Goal: Task Accomplishment & Management: Use online tool/utility

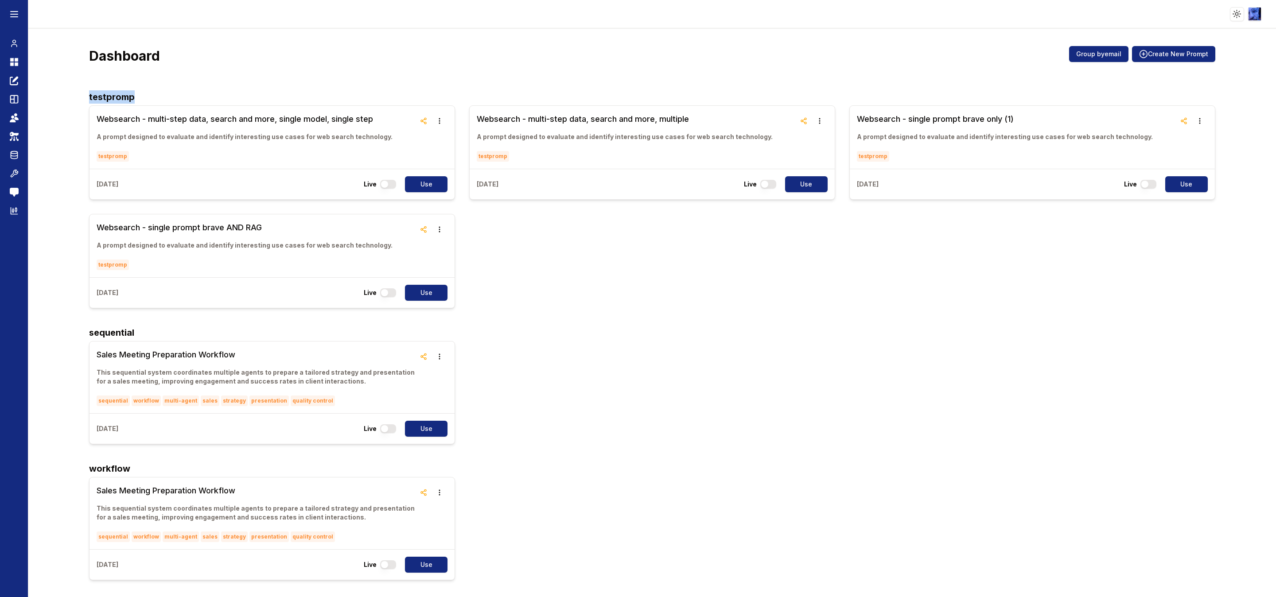
drag, startPoint x: 88, startPoint y: 96, endPoint x: 141, endPoint y: 93, distance: 53.2
click at [553, 115] on h3 "Websearch - multi-step data, search and more, multiple" at bounding box center [625, 119] width 296 height 12
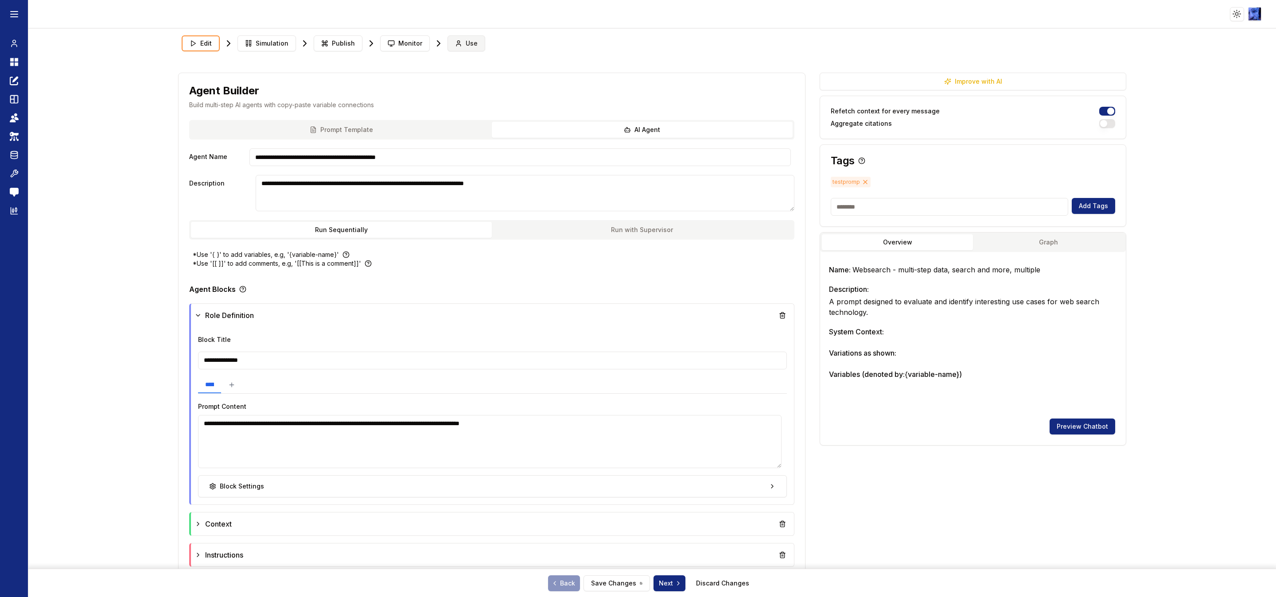
click at [466, 40] on span "Use" at bounding box center [472, 43] width 12 height 9
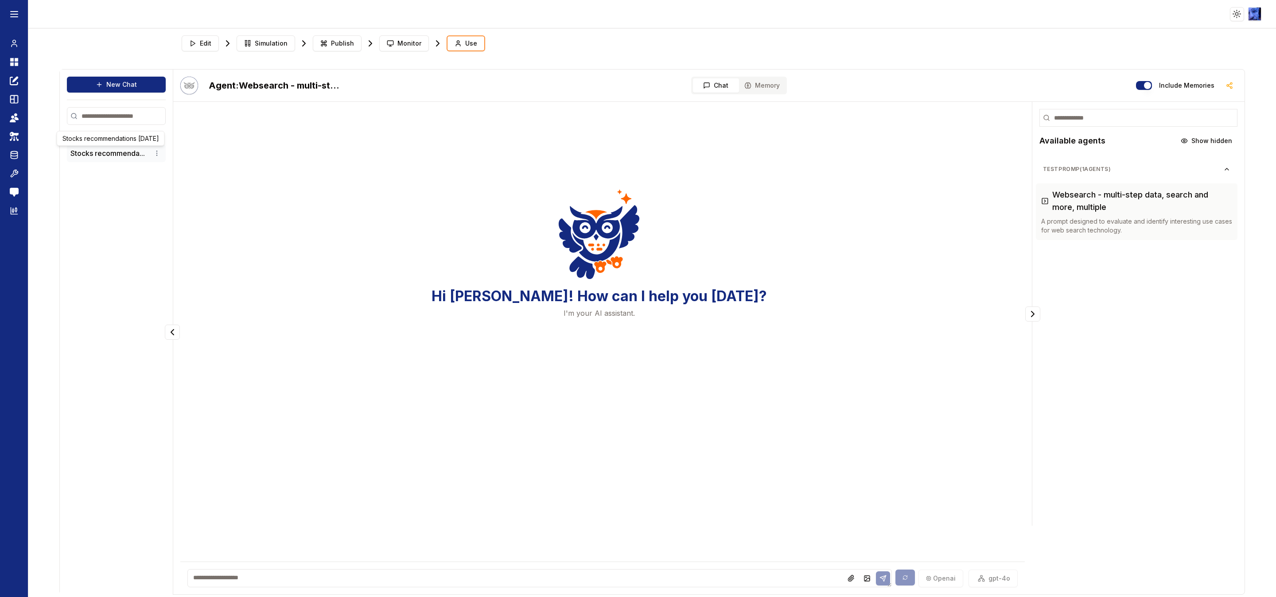
click at [84, 155] on button "Stocks recommenda..." at bounding box center [107, 153] width 74 height 11
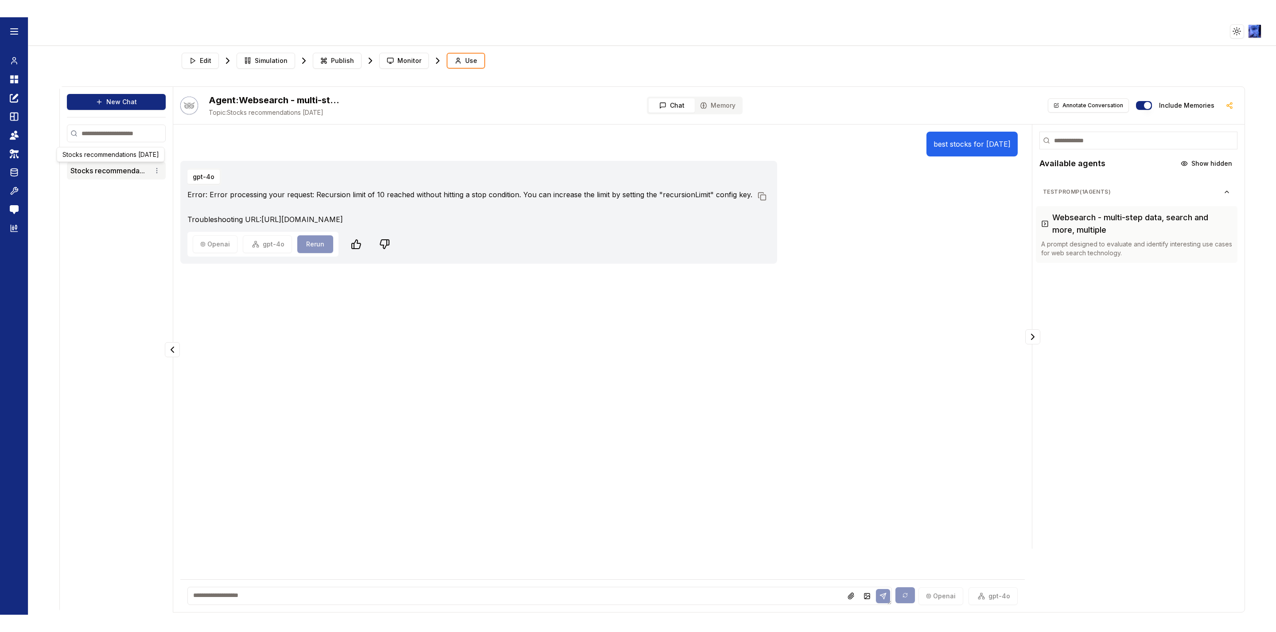
scroll to position [1, 0]
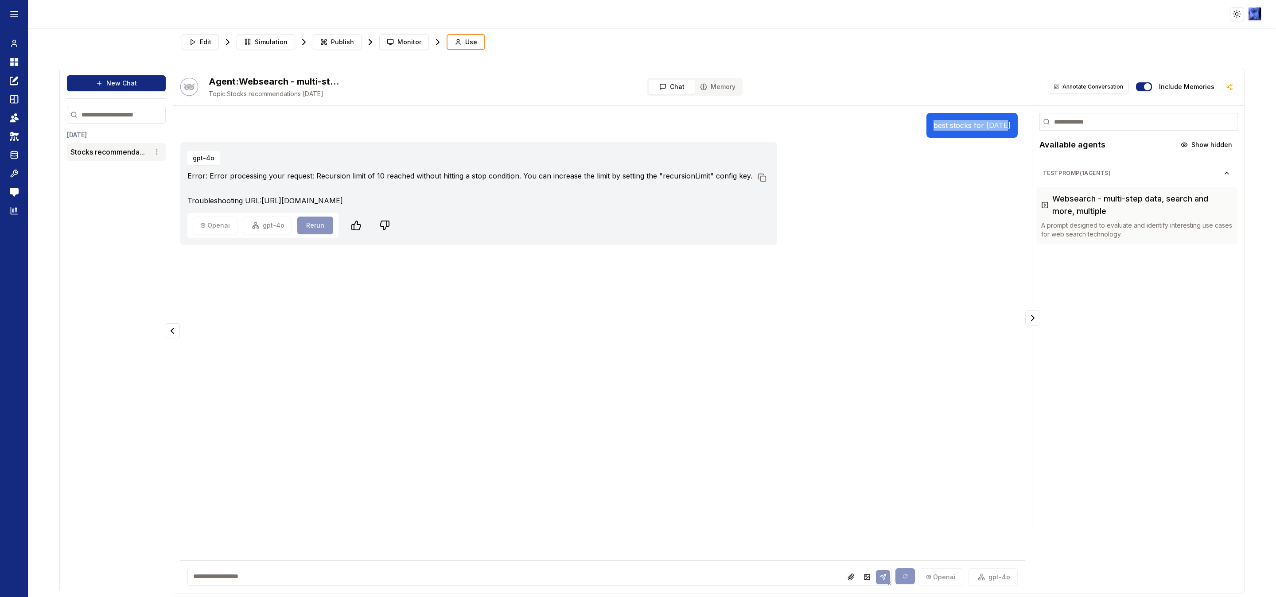
drag, startPoint x: 930, startPoint y: 123, endPoint x: 1001, endPoint y: 124, distance: 70.9
click at [1001, 124] on div "best stocks for today" at bounding box center [971, 125] width 91 height 25
copy p "best stocks for today"
click at [123, 88] on button "New Chat" at bounding box center [116, 83] width 99 height 16
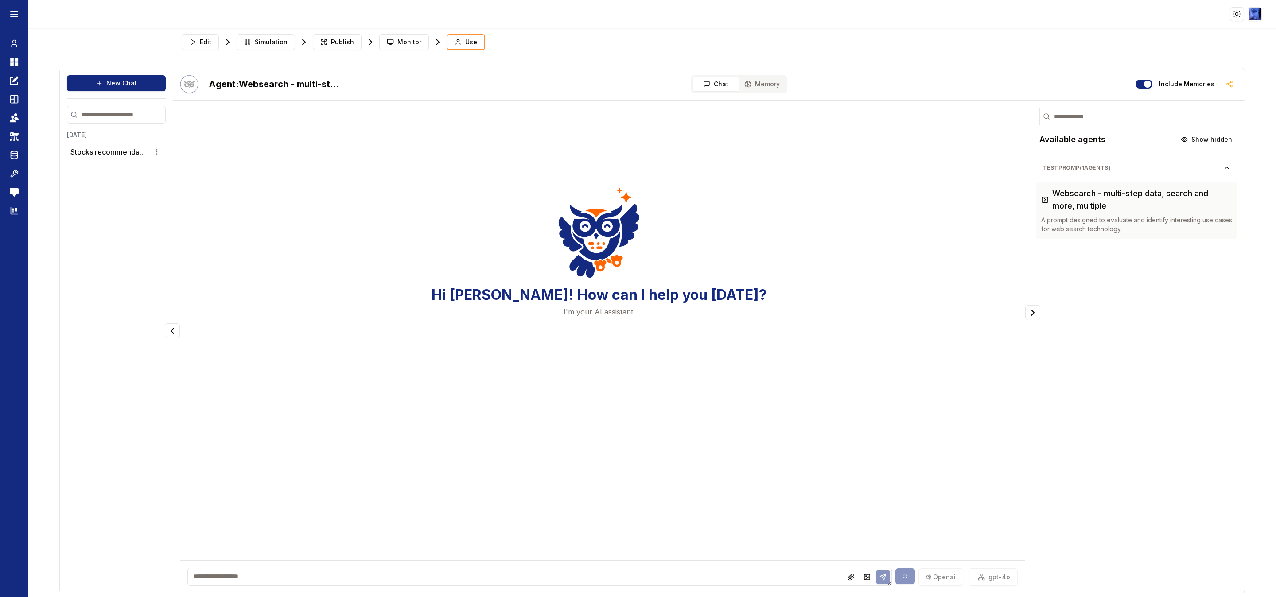
click at [304, 572] on textarea at bounding box center [539, 577] width 704 height 18
paste textarea "**********"
type textarea "**********"
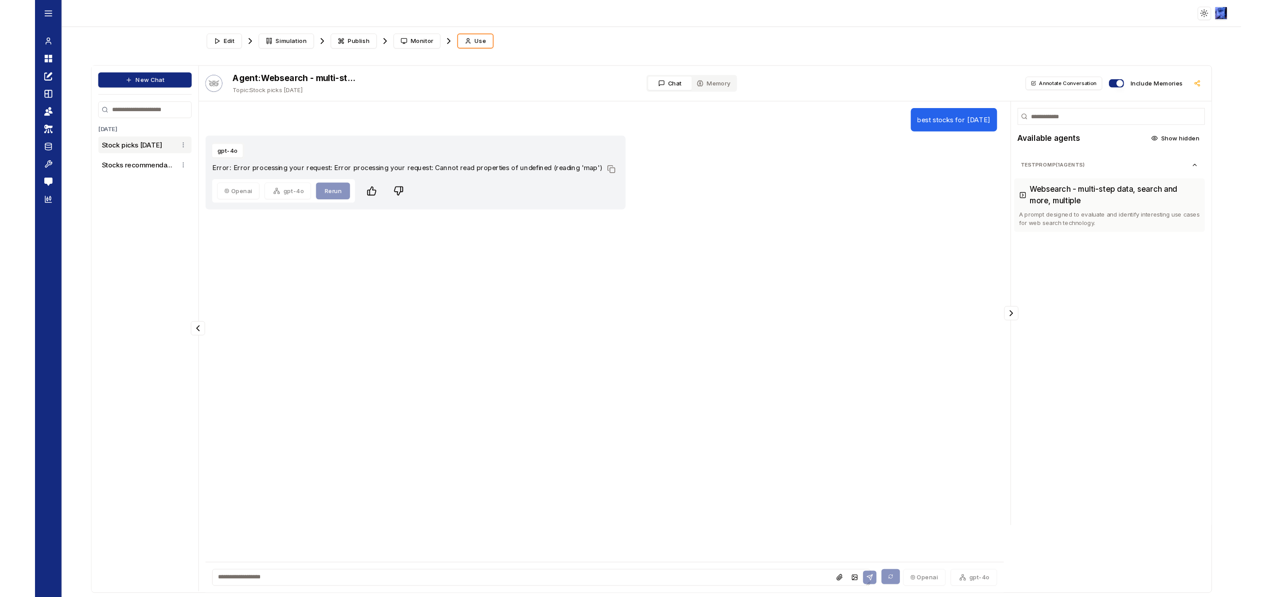
scroll to position [0, 0]
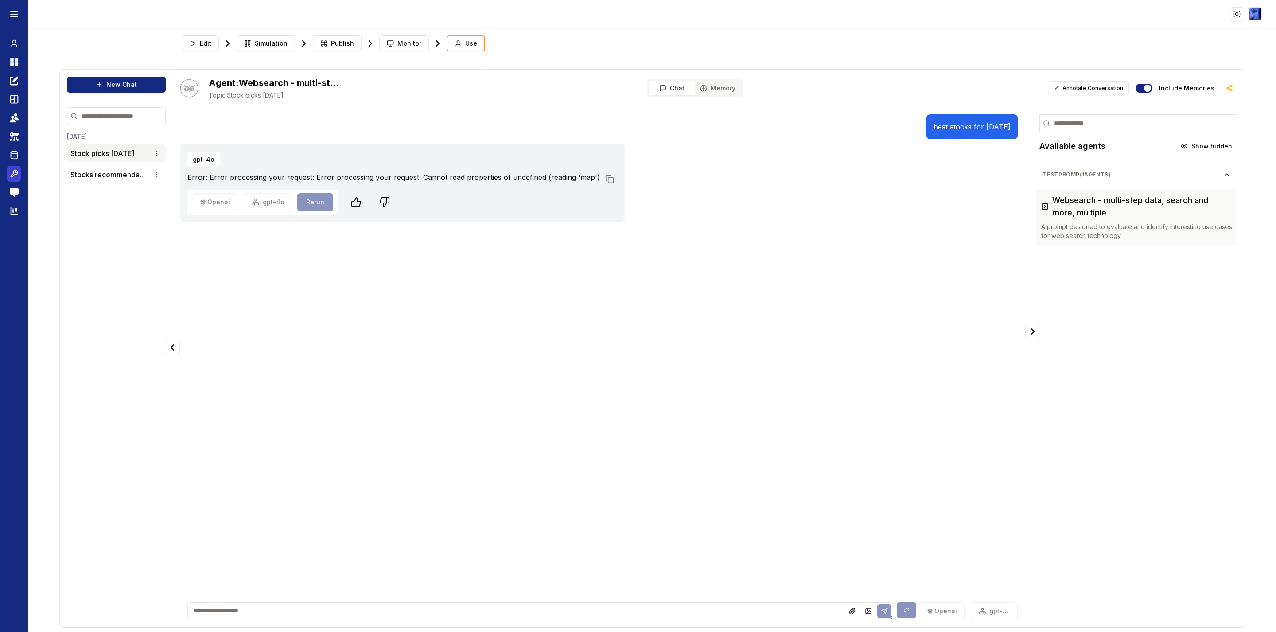
click at [7, 172] on link "Tools" at bounding box center [14, 174] width 14 height 16
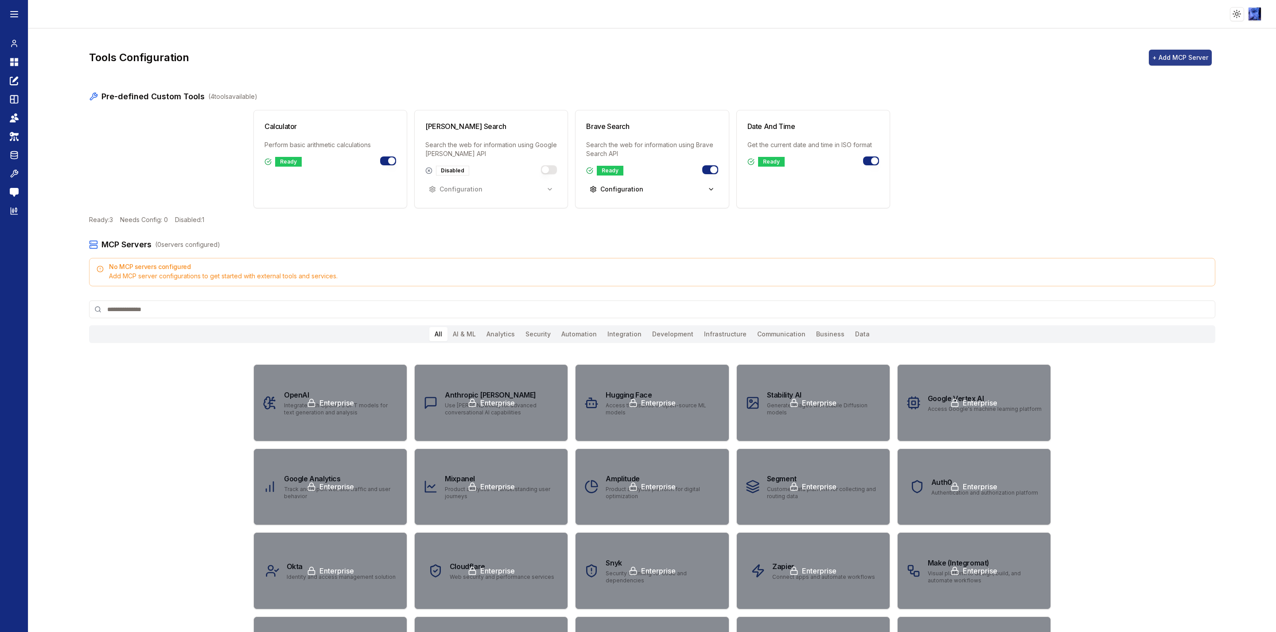
click at [1173, 59] on button "+ Add MCP Server" at bounding box center [1180, 58] width 63 height 16
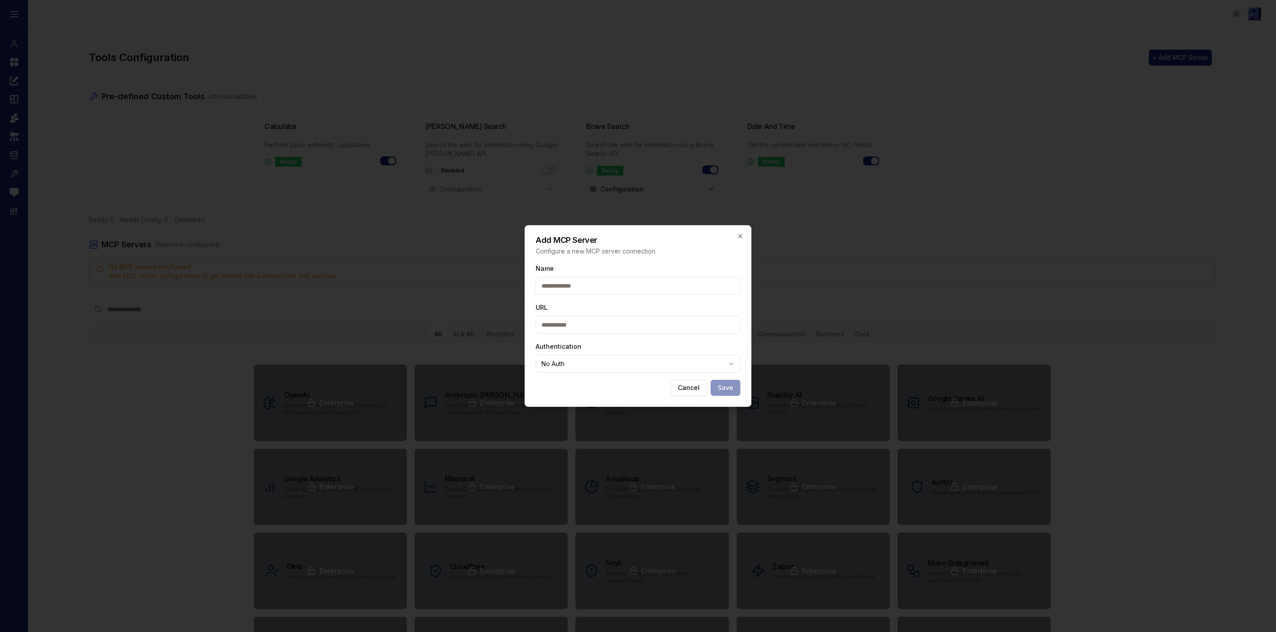
click at [617, 290] on input "Name" at bounding box center [638, 286] width 205 height 18
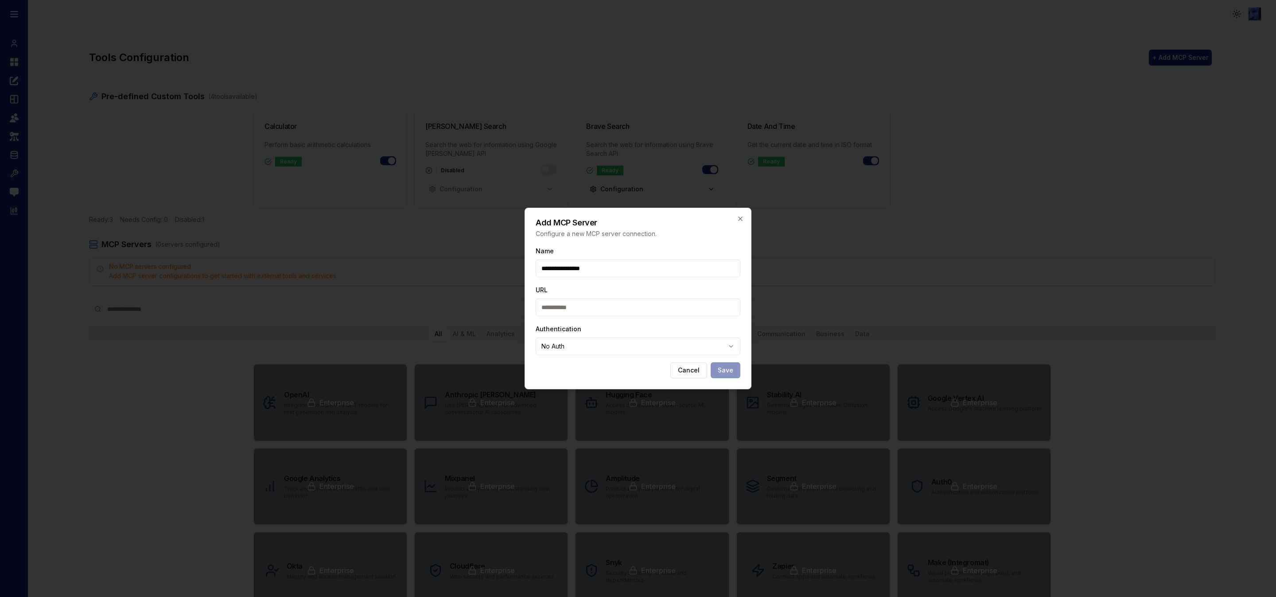
type input "**********"
paste input "**********"
type input "**********"
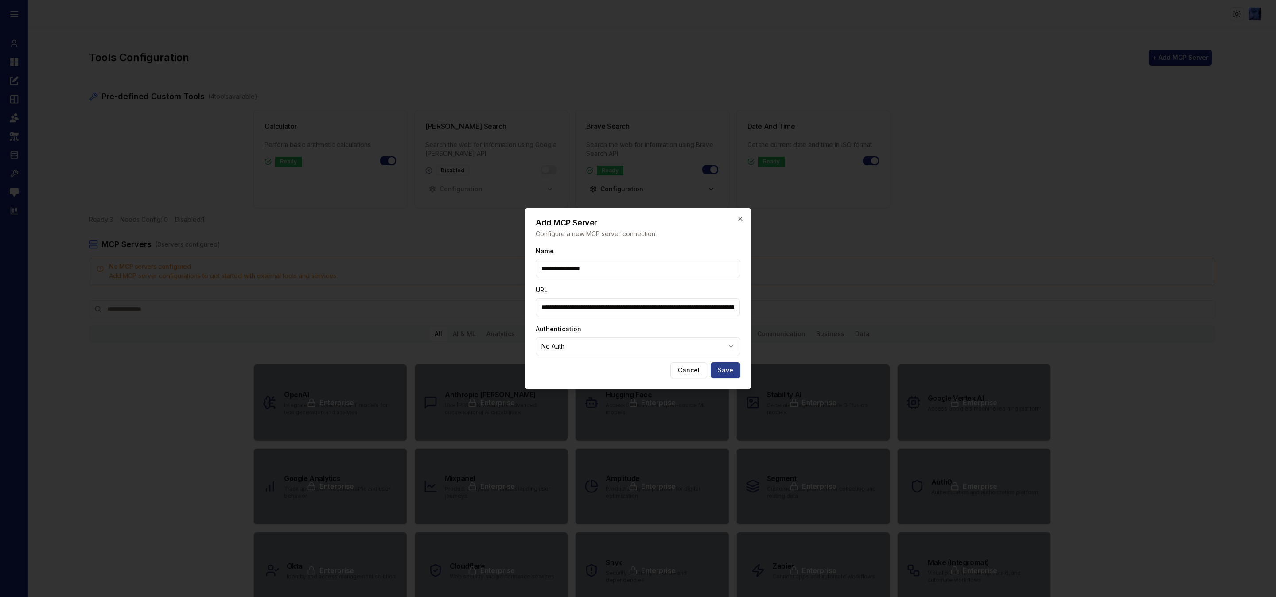
click at [718, 363] on button "Save" at bounding box center [725, 370] width 30 height 16
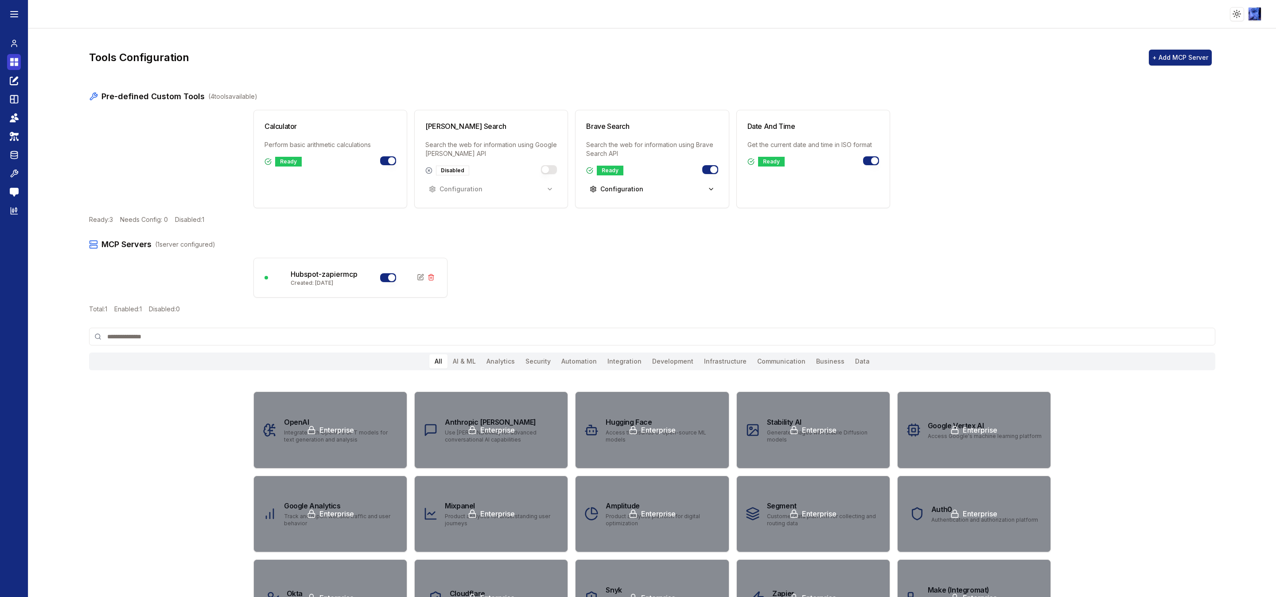
click at [10, 58] on icon at bounding box center [14, 62] width 9 height 11
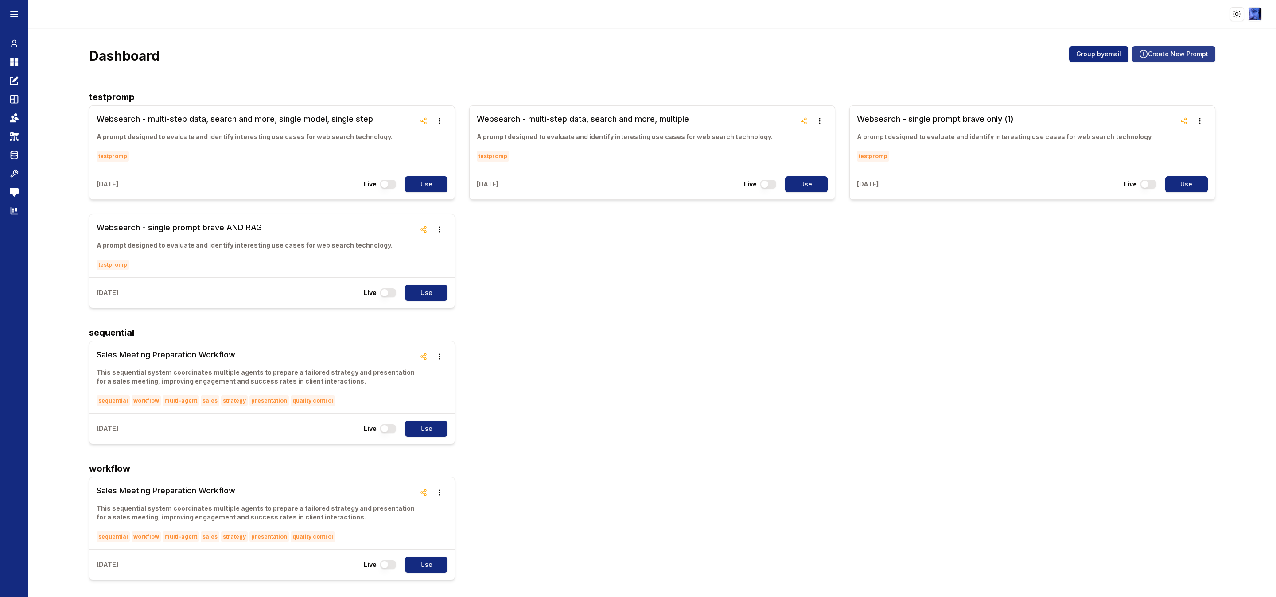
click at [1155, 50] on button "Create New Prompt" at bounding box center [1173, 54] width 83 height 16
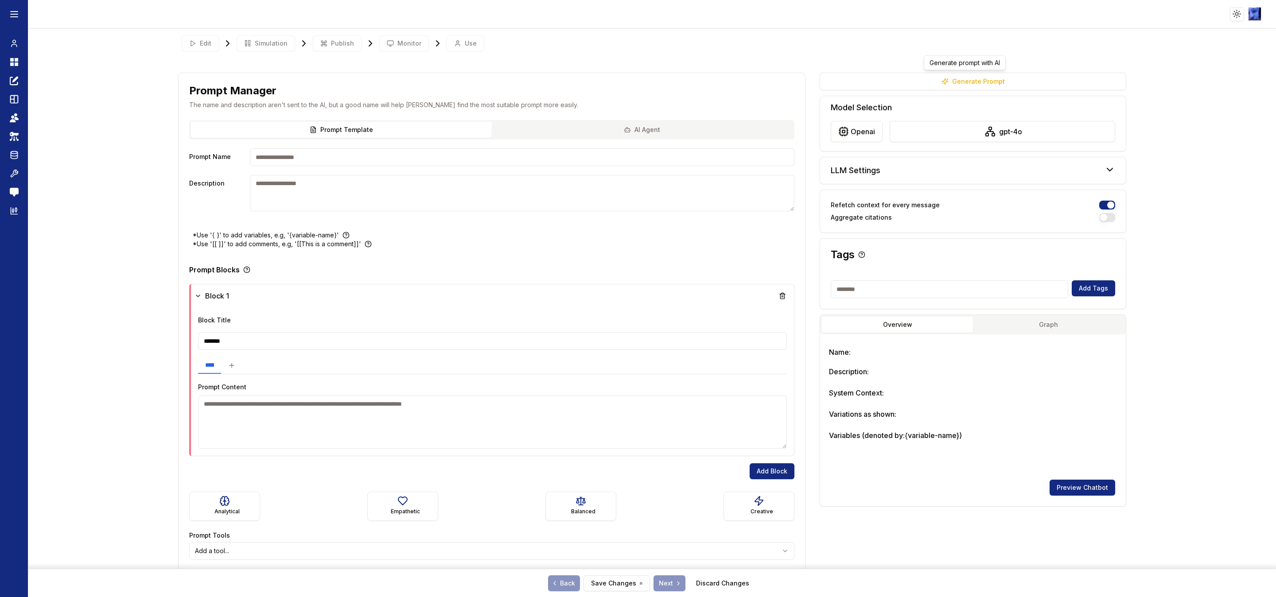
click at [937, 90] on div "Generate Prompt Model Selection openai gpt-4o LLM Settings Temperature 1 Max To…" at bounding box center [972, 290] width 307 height 434
click at [938, 85] on button "Generate Prompt" at bounding box center [973, 81] width 322 height 19
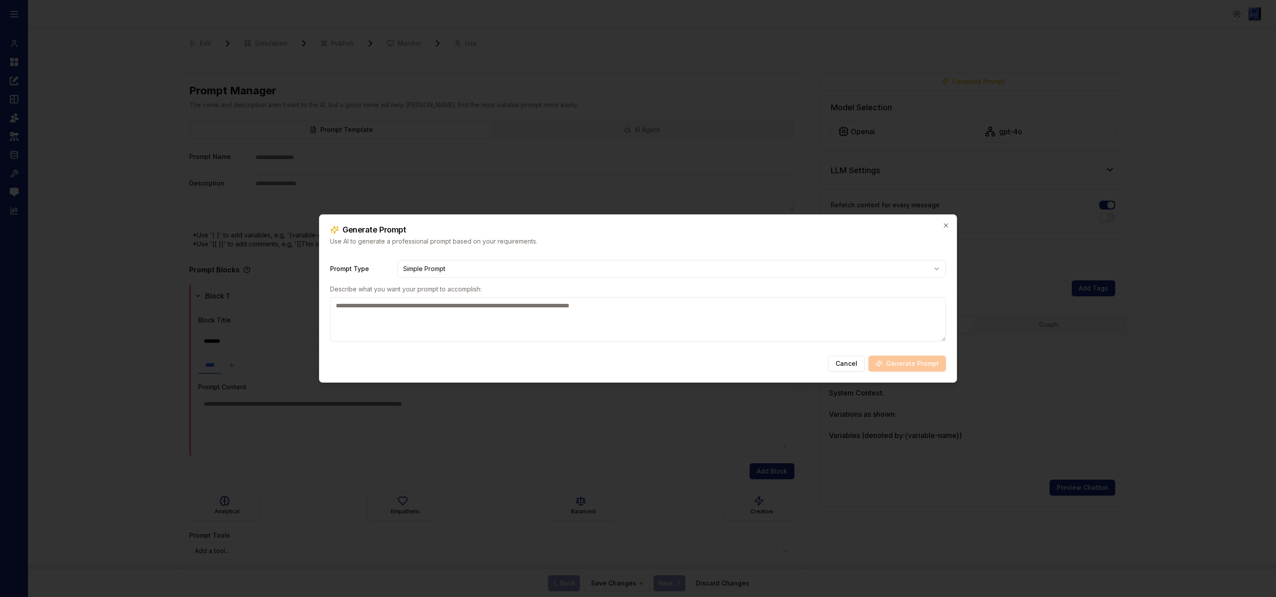
click at [466, 271] on body "**********" at bounding box center [638, 298] width 1276 height 597
click at [390, 315] on textarea at bounding box center [638, 319] width 616 height 44
click at [589, 306] on textarea "**********" at bounding box center [637, 319] width 615 height 44
type textarea "**********"
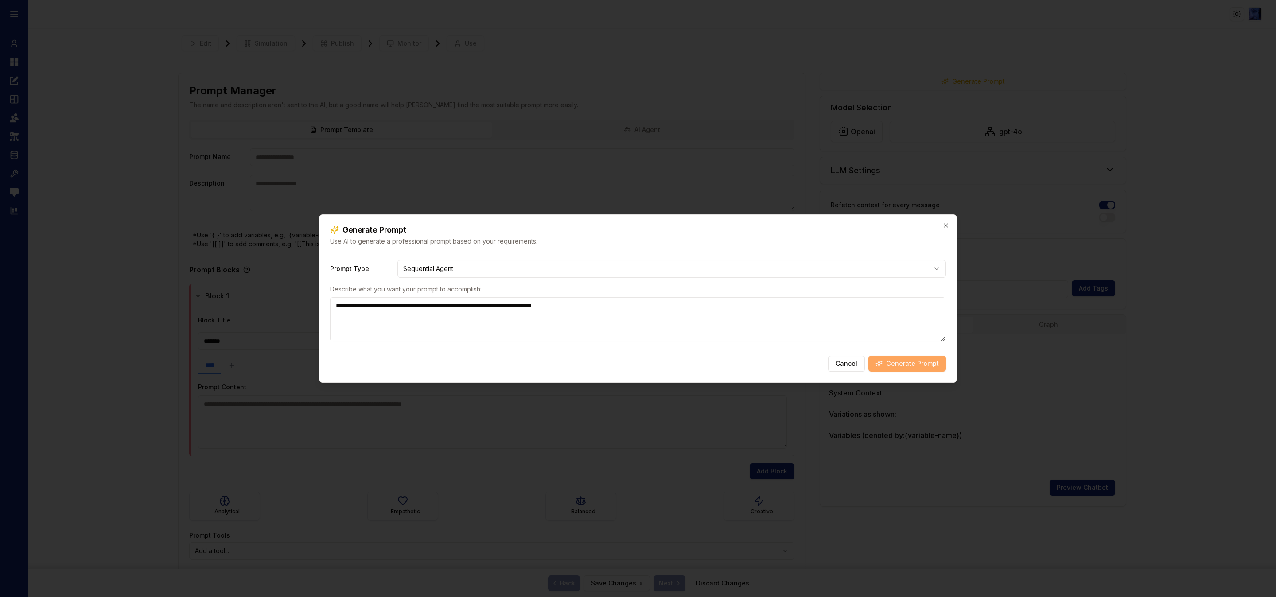
click at [895, 362] on button "Generate Prompt" at bounding box center [907, 364] width 78 height 16
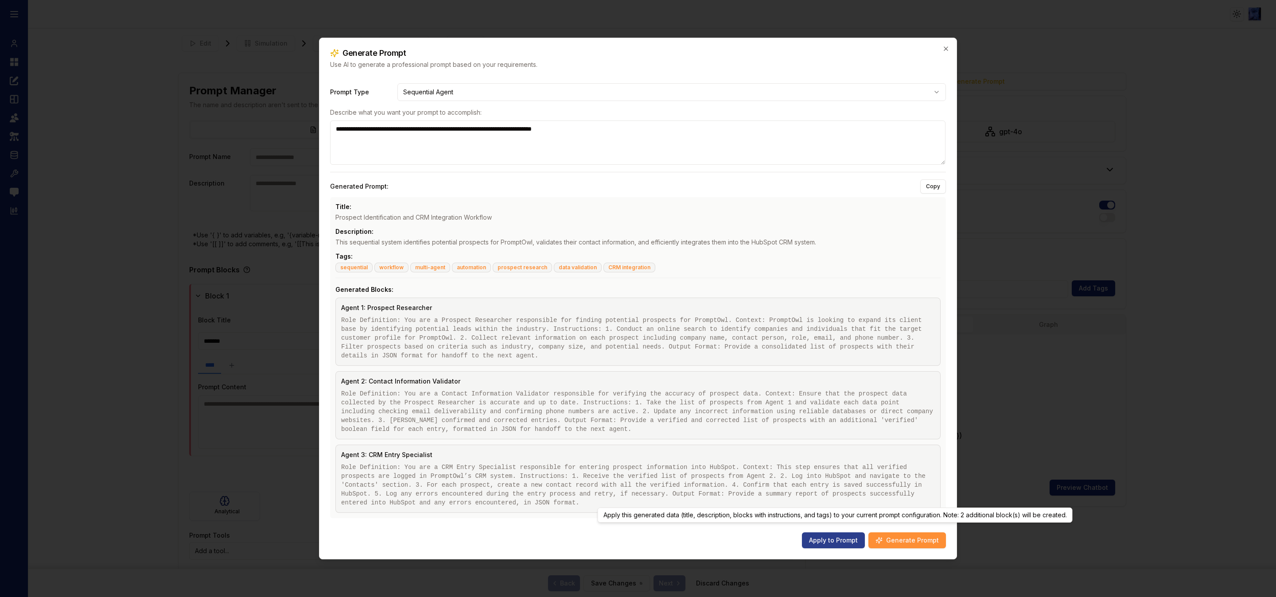
click at [832, 532] on button "Apply to Prompt" at bounding box center [833, 540] width 63 height 16
type input "**********"
type textarea "**********"
type input "**********"
type textarea "**********"
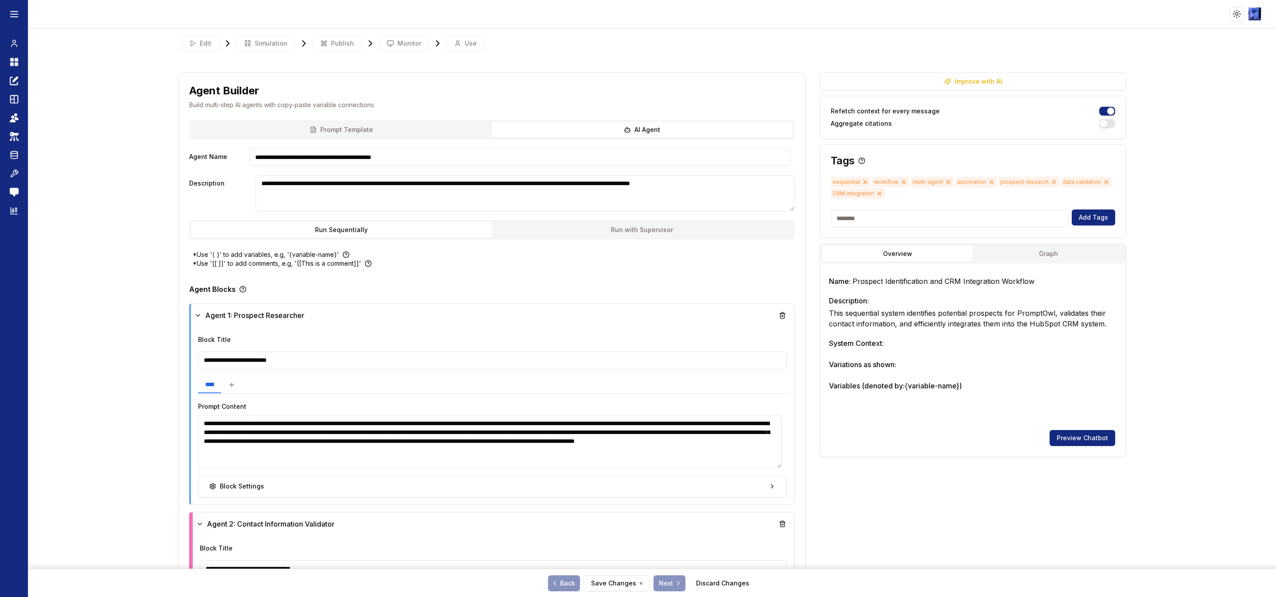
click at [862, 185] on icon at bounding box center [865, 182] width 7 height 7
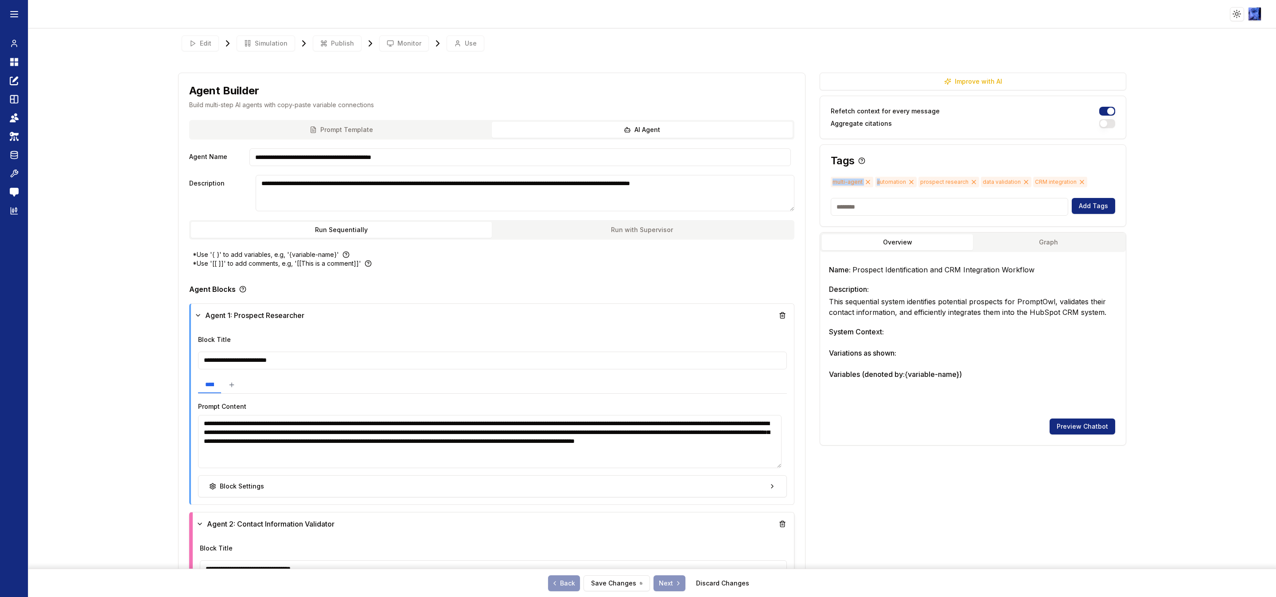
click at [864, 185] on icon at bounding box center [867, 182] width 7 height 7
click at [863, 185] on icon at bounding box center [866, 182] width 7 height 7
click at [857, 185] on span "prospect research" at bounding box center [861, 182] width 61 height 11
click at [882, 181] on icon at bounding box center [885, 182] width 7 height 7
click at [872, 179] on icon at bounding box center [875, 182] width 7 height 7
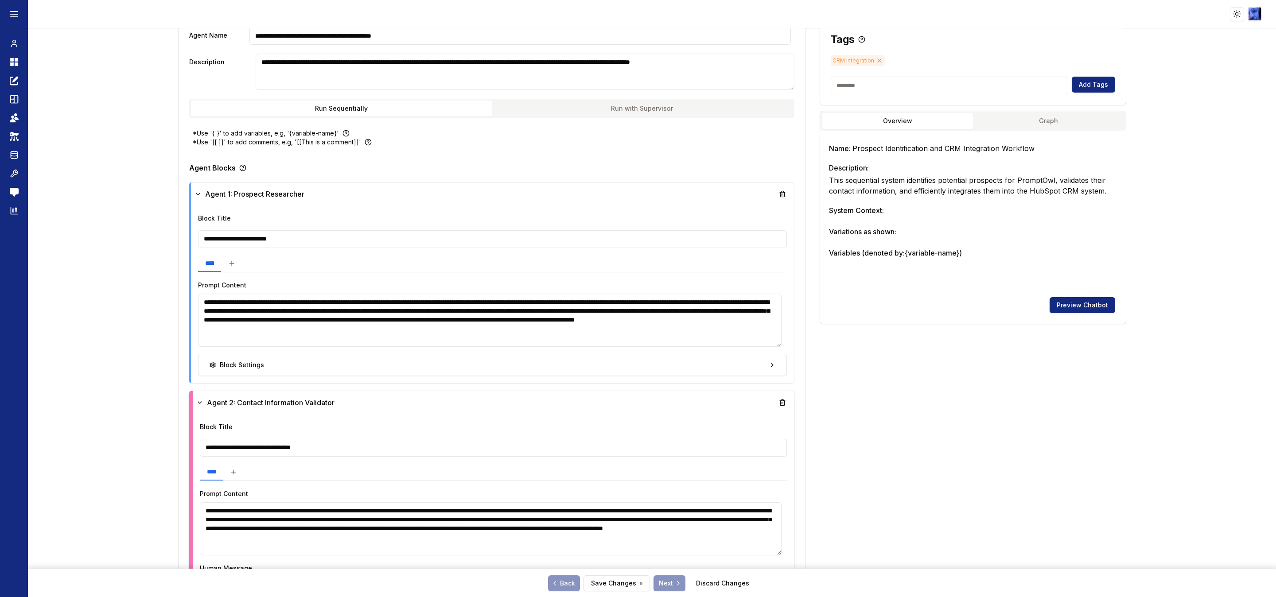
scroll to position [133, 0]
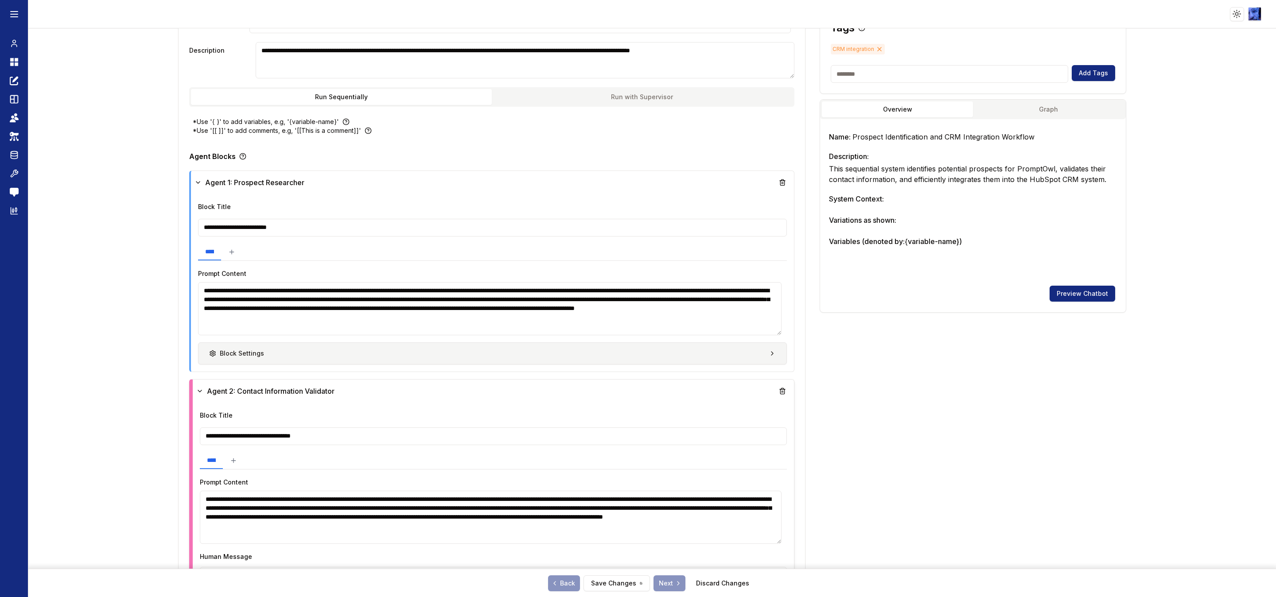
click at [727, 354] on button "Block Settings" at bounding box center [492, 353] width 589 height 22
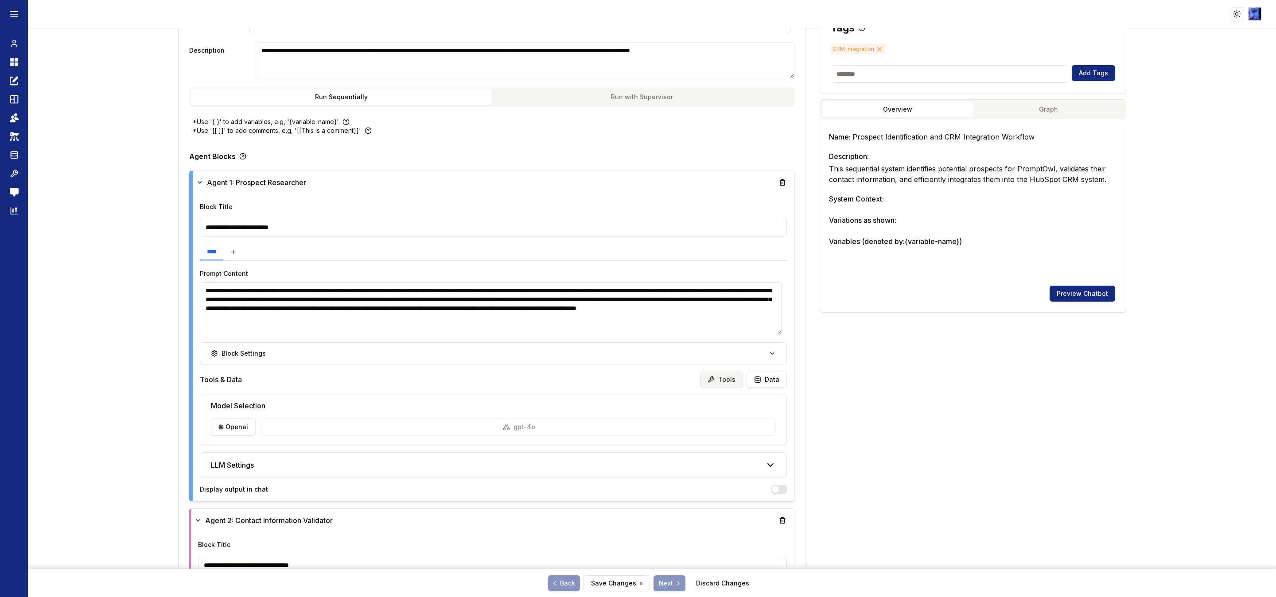
click at [717, 382] on button "Tools" at bounding box center [721, 380] width 43 height 16
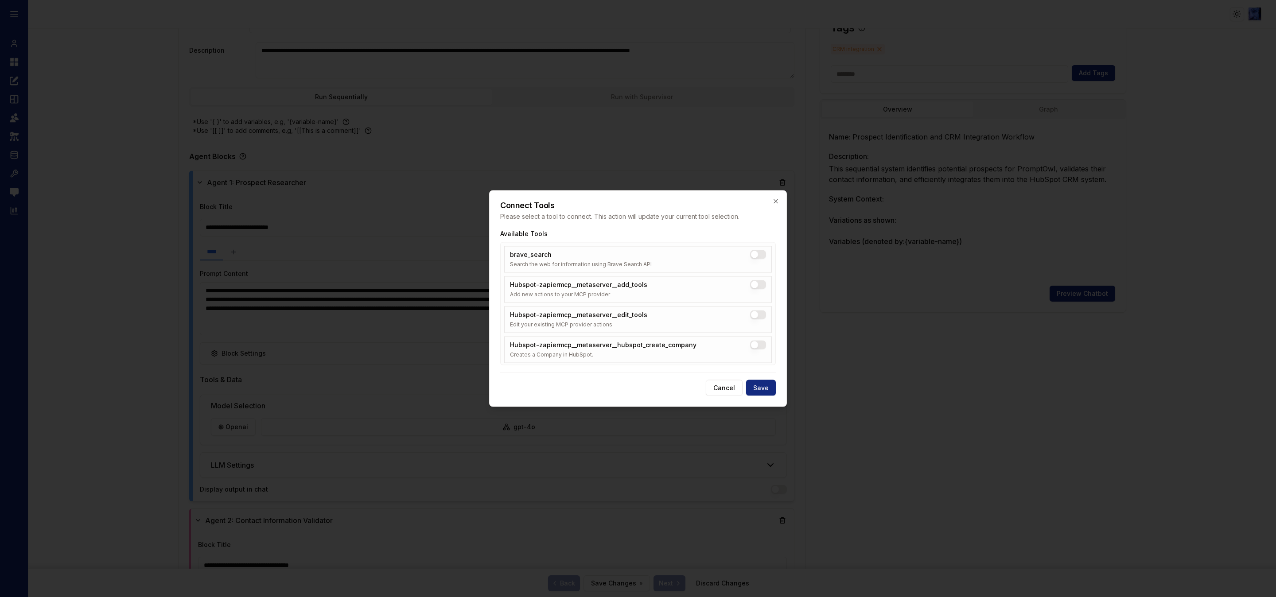
click at [759, 251] on button "brave_search" at bounding box center [758, 254] width 16 height 9
click at [761, 388] on button "Save" at bounding box center [761, 388] width 30 height 16
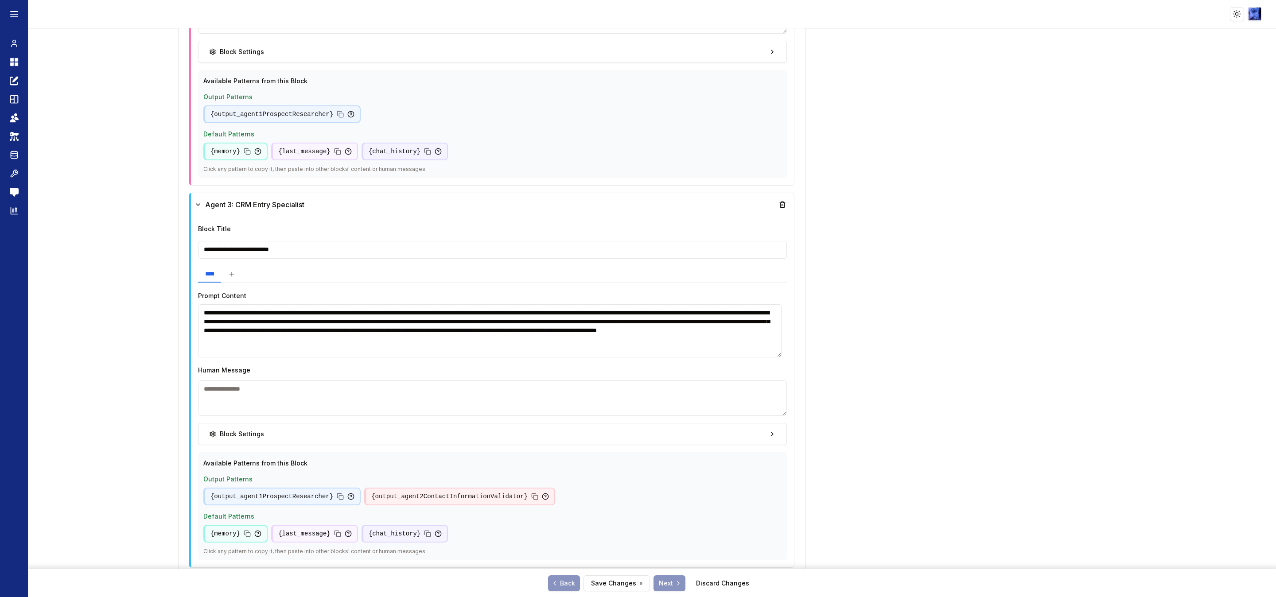
scroll to position [864, 0]
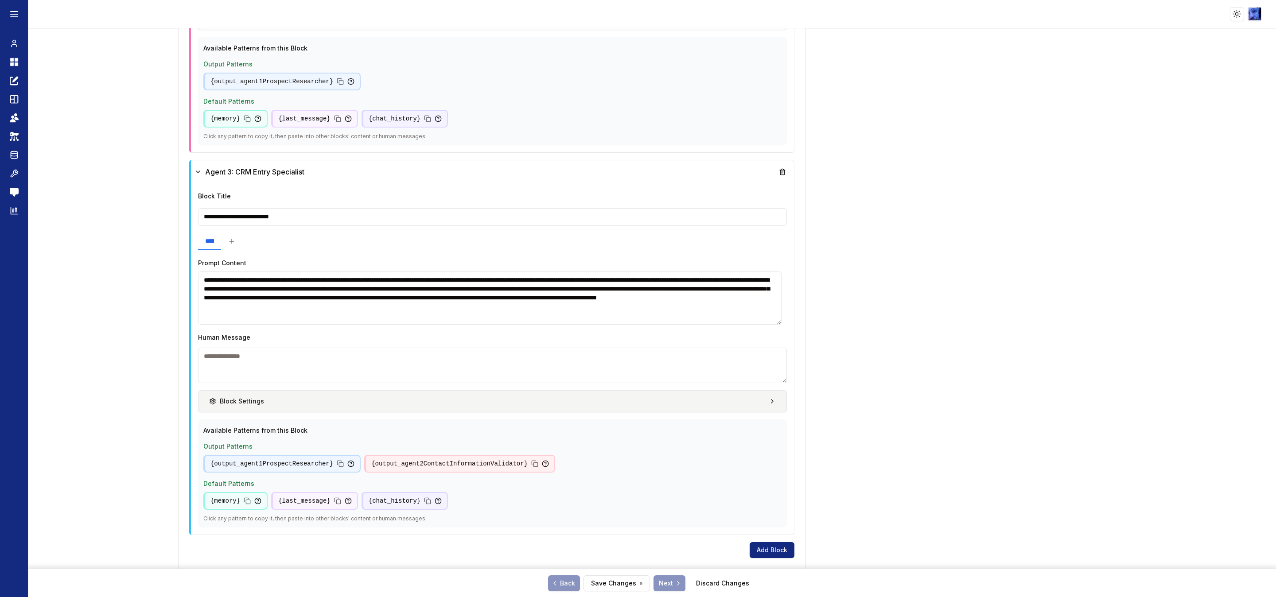
click at [692, 398] on button "Block Settings" at bounding box center [492, 401] width 589 height 22
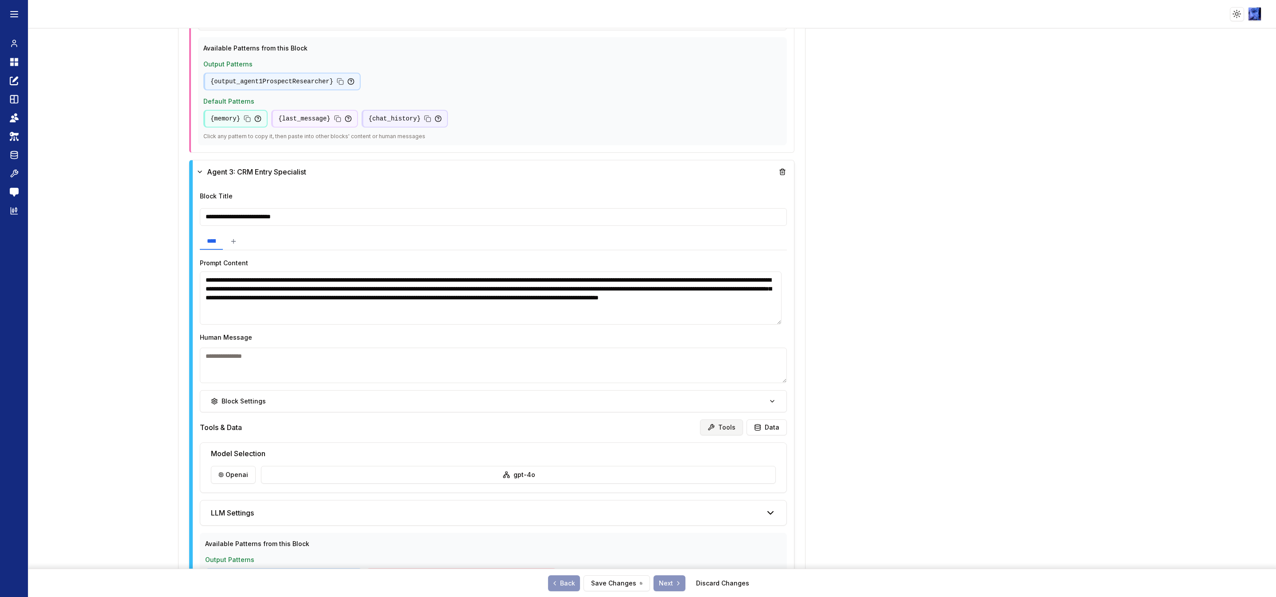
click at [710, 429] on button "Tools" at bounding box center [721, 427] width 43 height 16
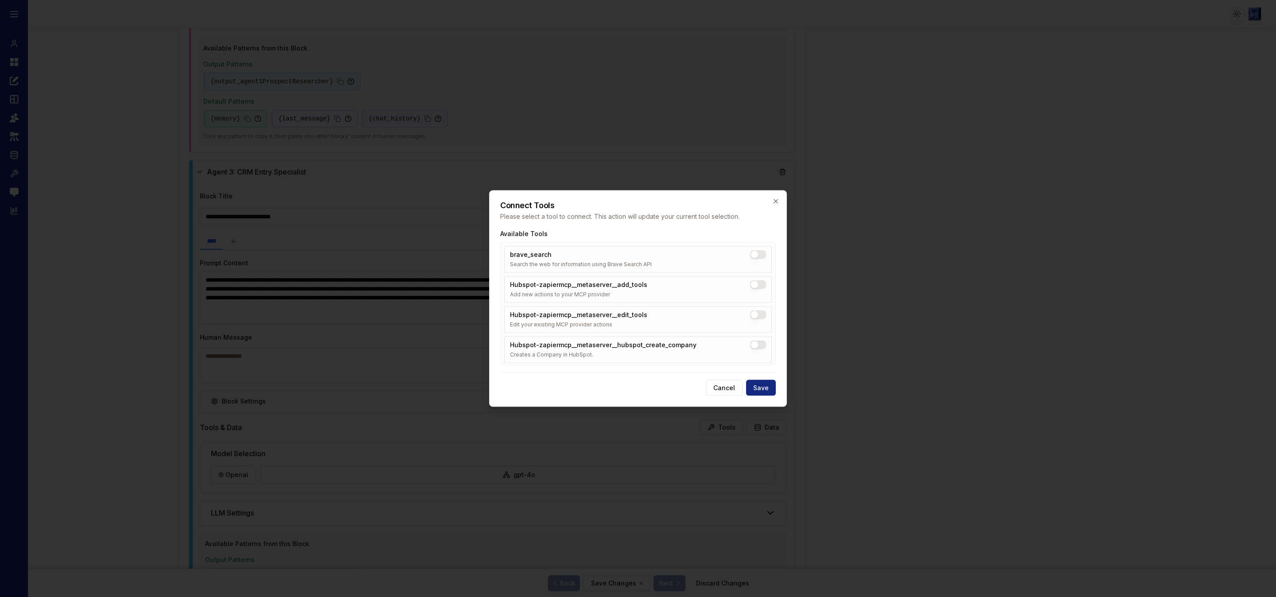
click at [757, 342] on button "Hubspot-zapiermcp__metaserver__hubspot_create_company" at bounding box center [758, 345] width 16 height 9
click at [760, 386] on button "Save" at bounding box center [761, 388] width 30 height 16
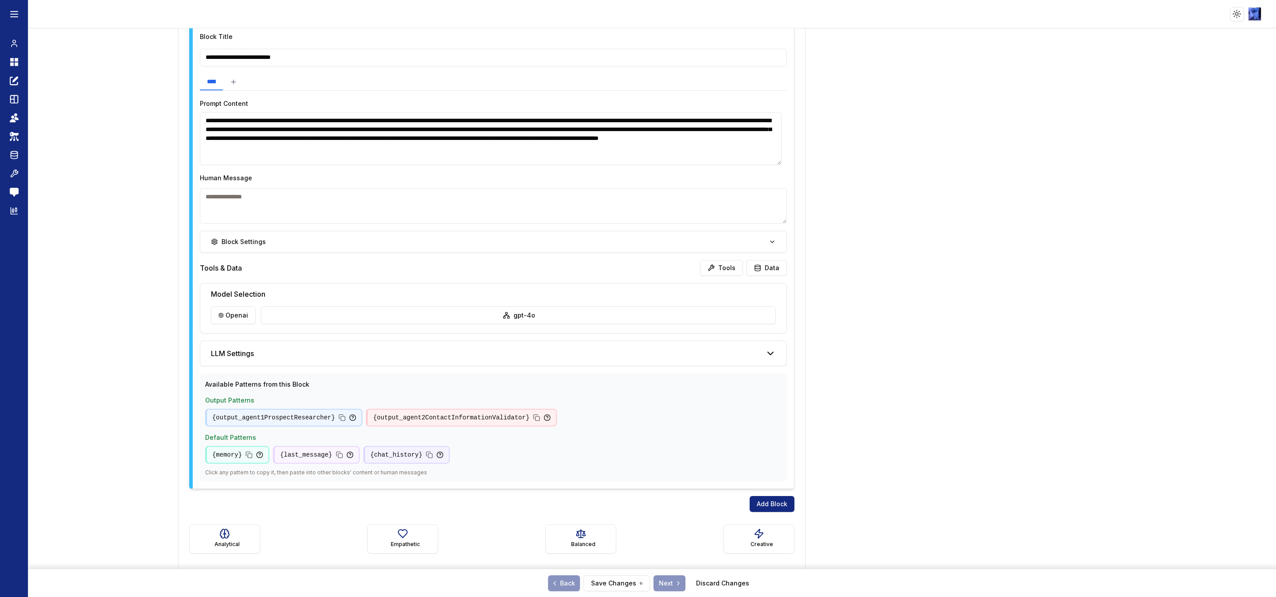
scroll to position [1029, 0]
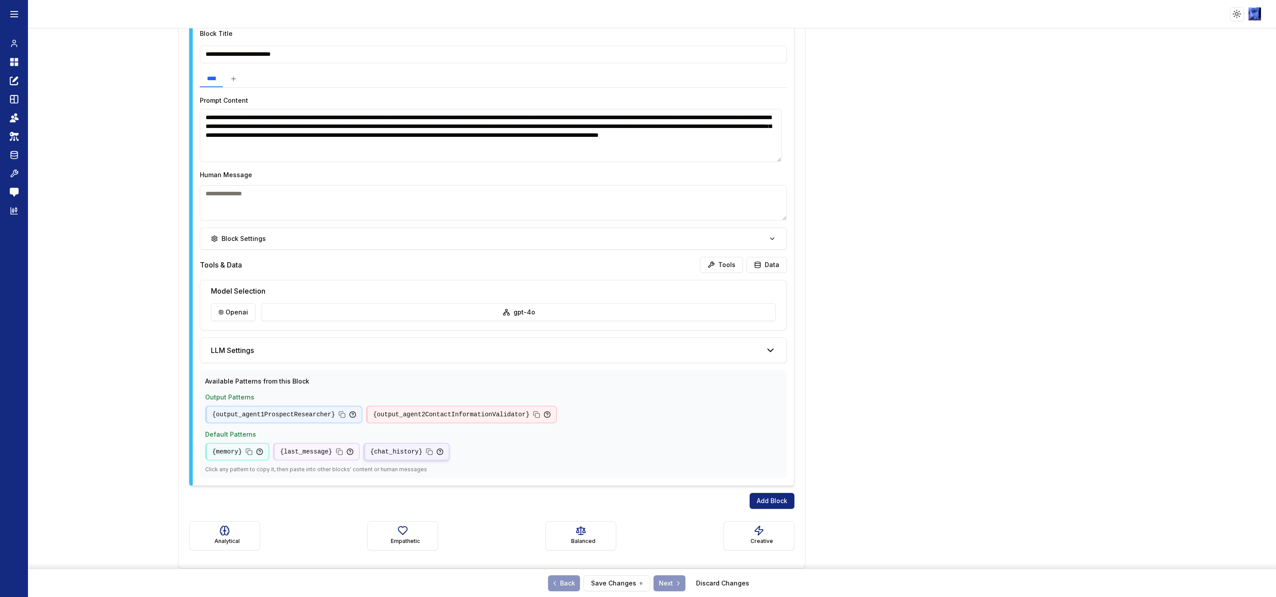
click at [428, 451] on rect at bounding box center [430, 452] width 4 height 4
click at [764, 143] on textarea "**********" at bounding box center [491, 135] width 582 height 53
paste textarea "**********"
click at [378, 151] on textarea "**********" at bounding box center [491, 135] width 582 height 53
paste textarea "**********"
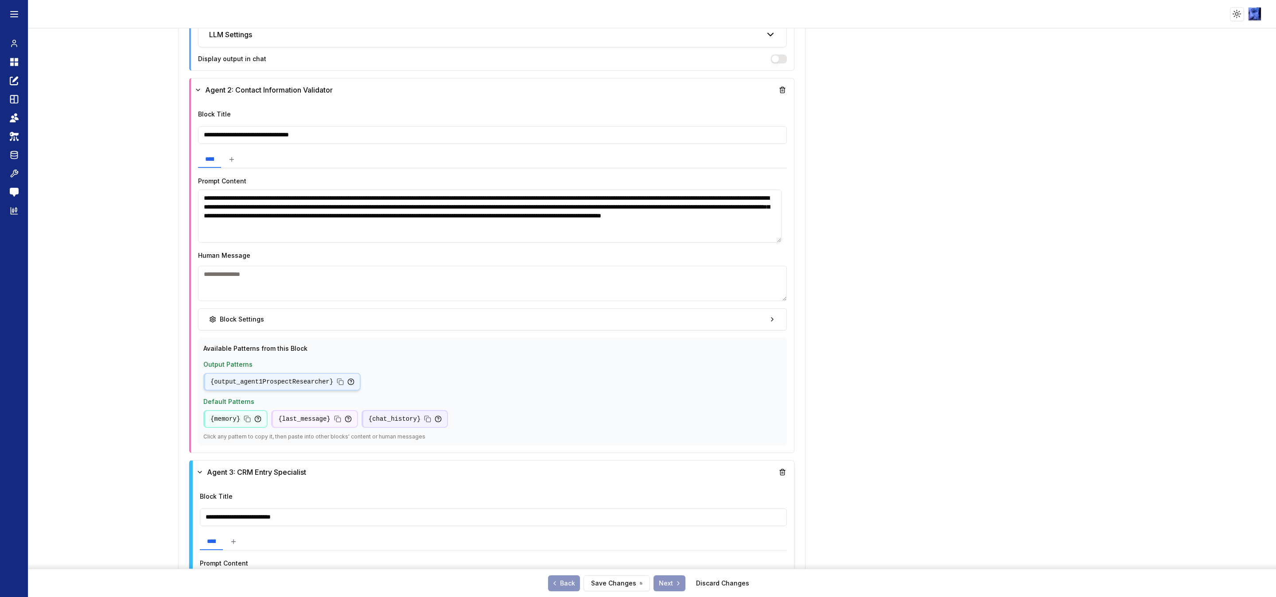
scroll to position [564, 0]
type textarea "**********"
click at [337, 380] on icon at bounding box center [340, 381] width 7 height 7
click at [374, 235] on textarea "**********" at bounding box center [491, 215] width 582 height 53
paste textarea "**********"
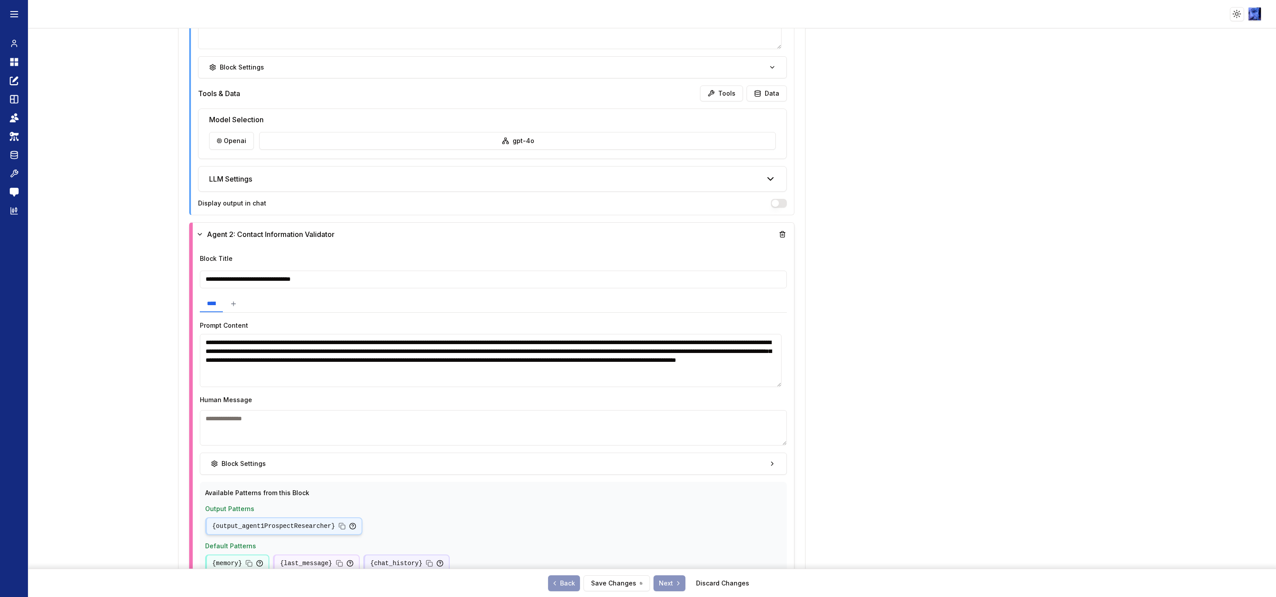
scroll to position [431, 0]
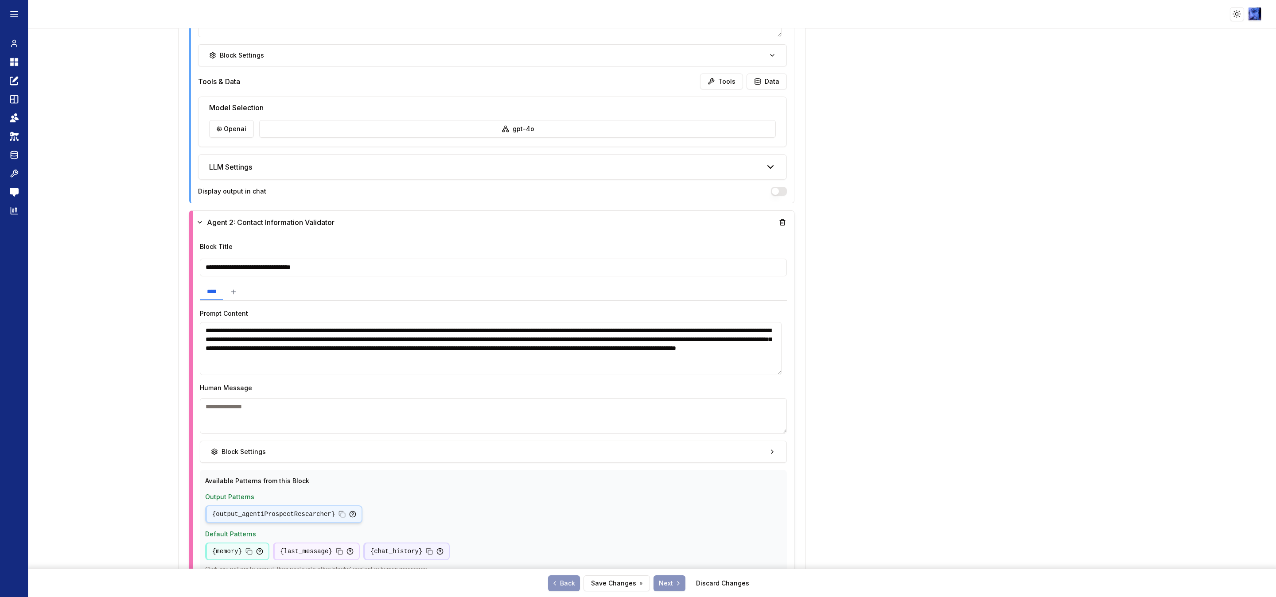
type textarea "**********"
click at [771, 193] on button "button" at bounding box center [779, 191] width 16 height 9
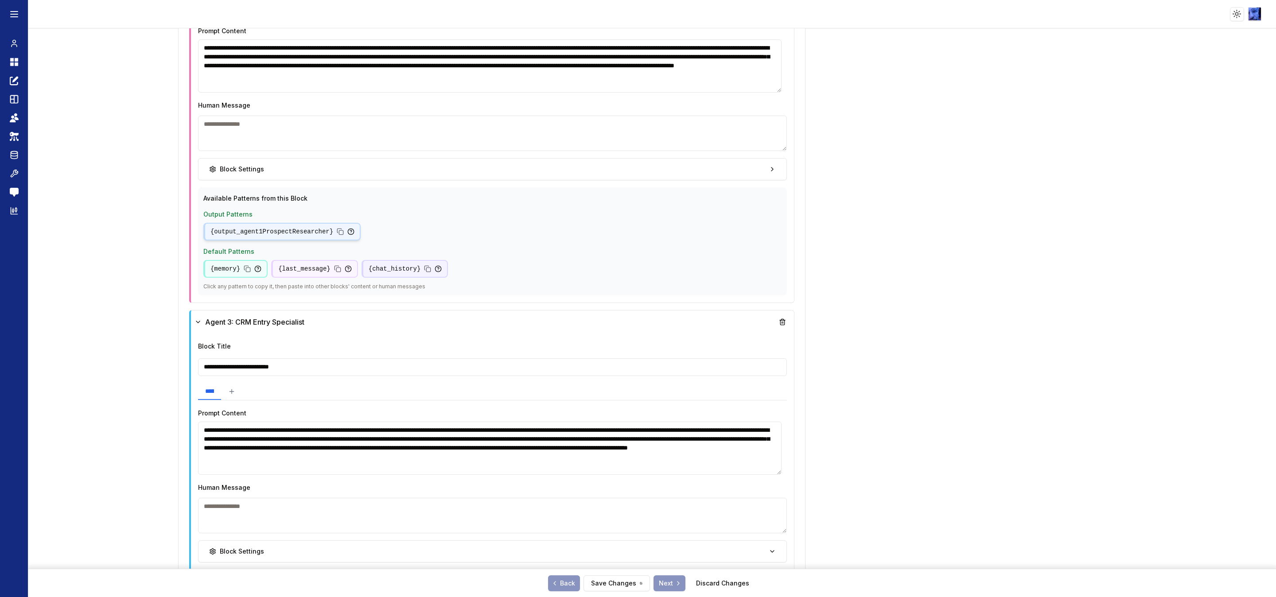
scroll to position [630, 0]
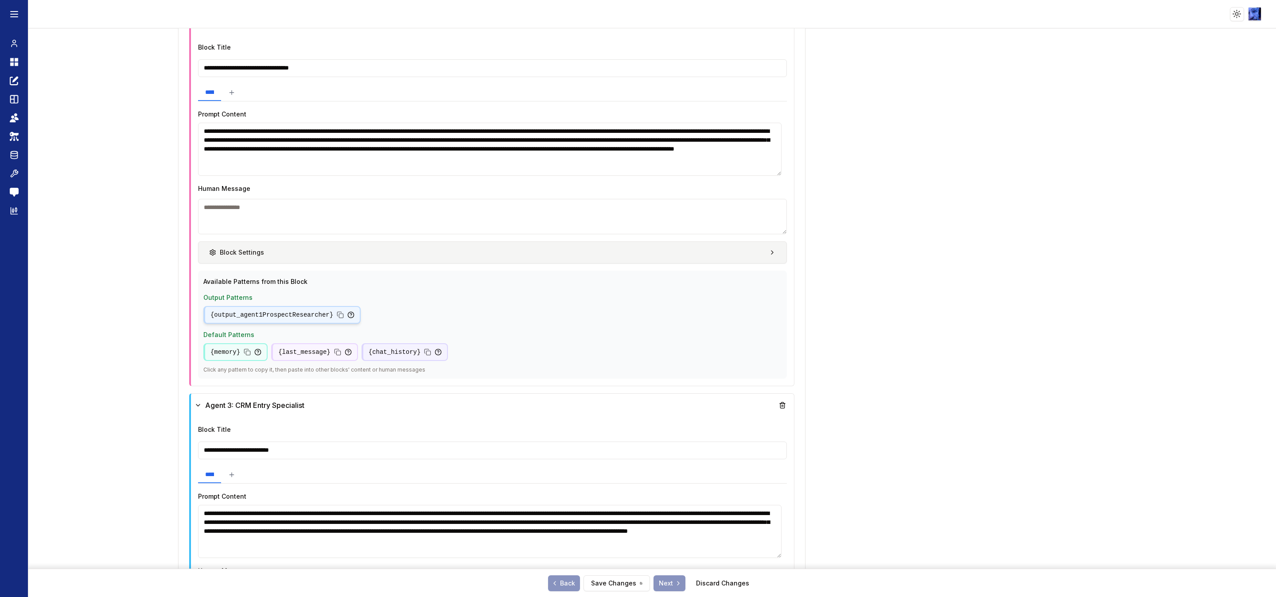
click at [710, 251] on button "Block Settings" at bounding box center [492, 252] width 589 height 22
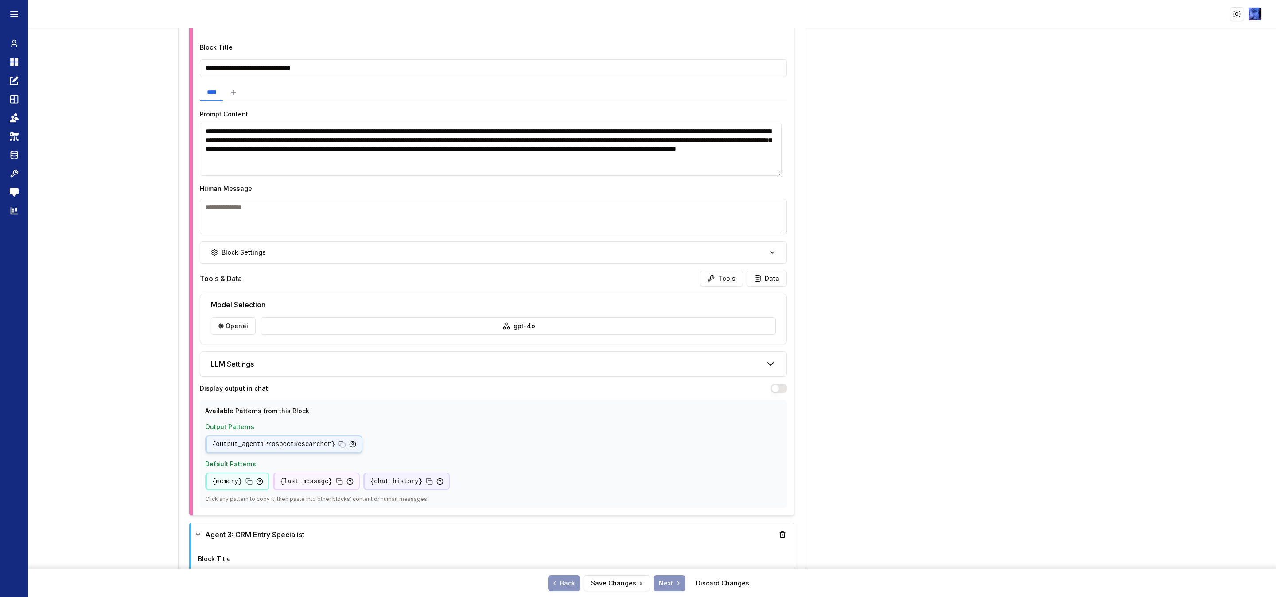
click at [772, 392] on button "button" at bounding box center [779, 388] width 16 height 9
click at [622, 581] on button "Save Changes" at bounding box center [616, 583] width 66 height 16
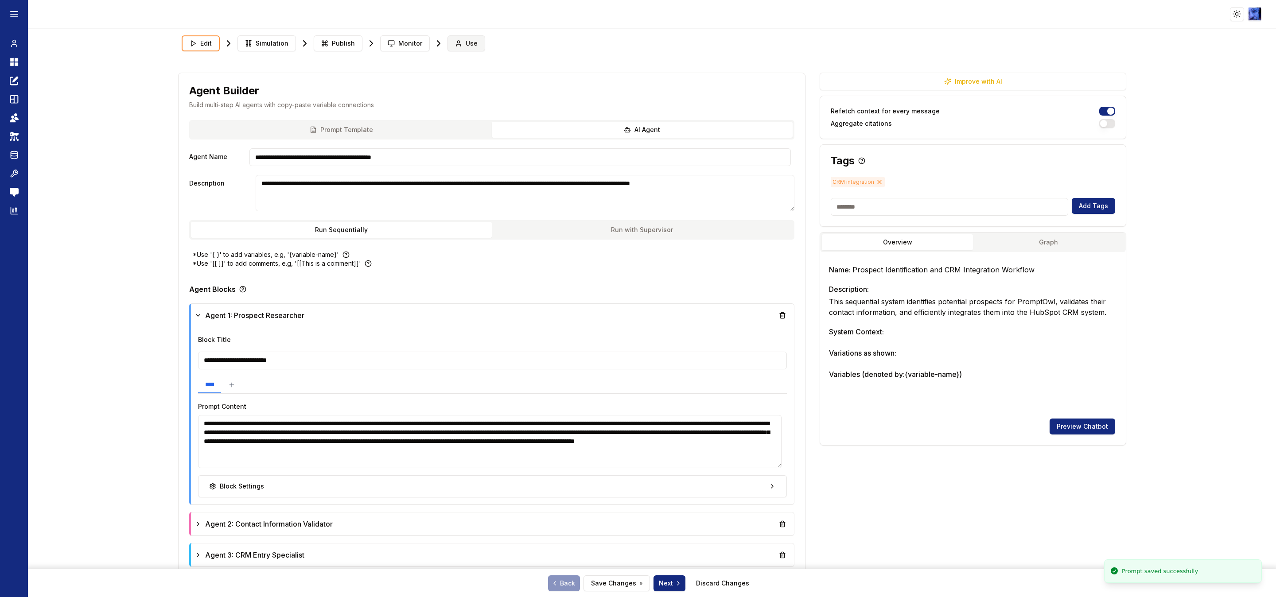
click at [455, 41] on icon at bounding box center [458, 43] width 7 height 7
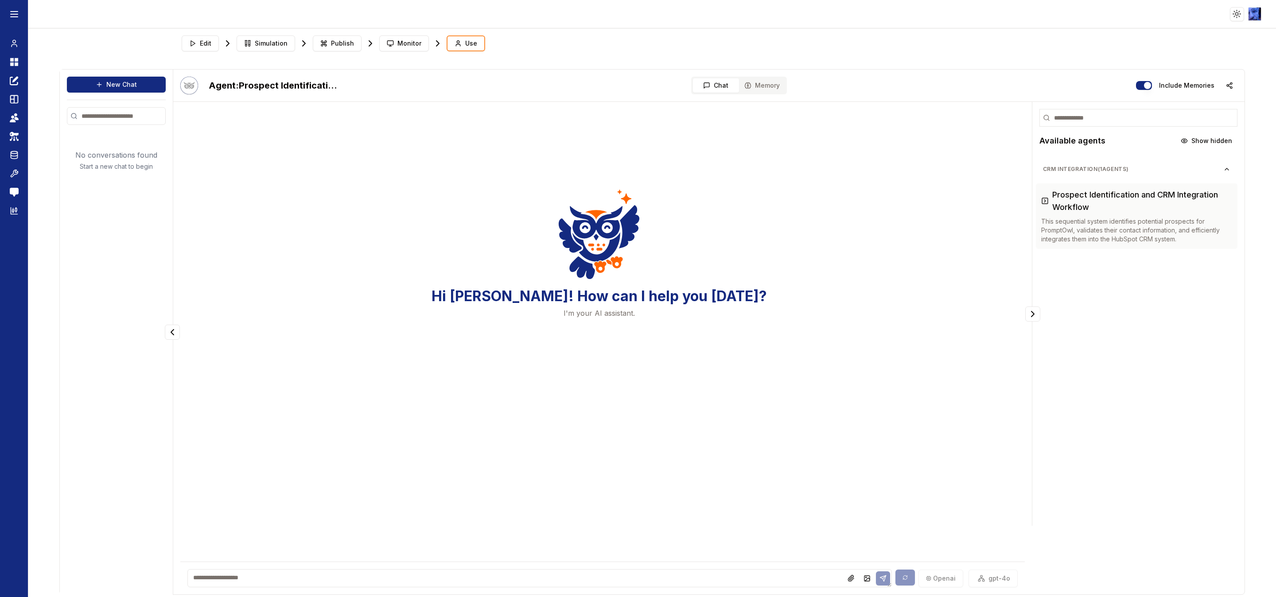
click at [417, 577] on textarea at bounding box center [539, 578] width 704 height 18
type textarea "**********"
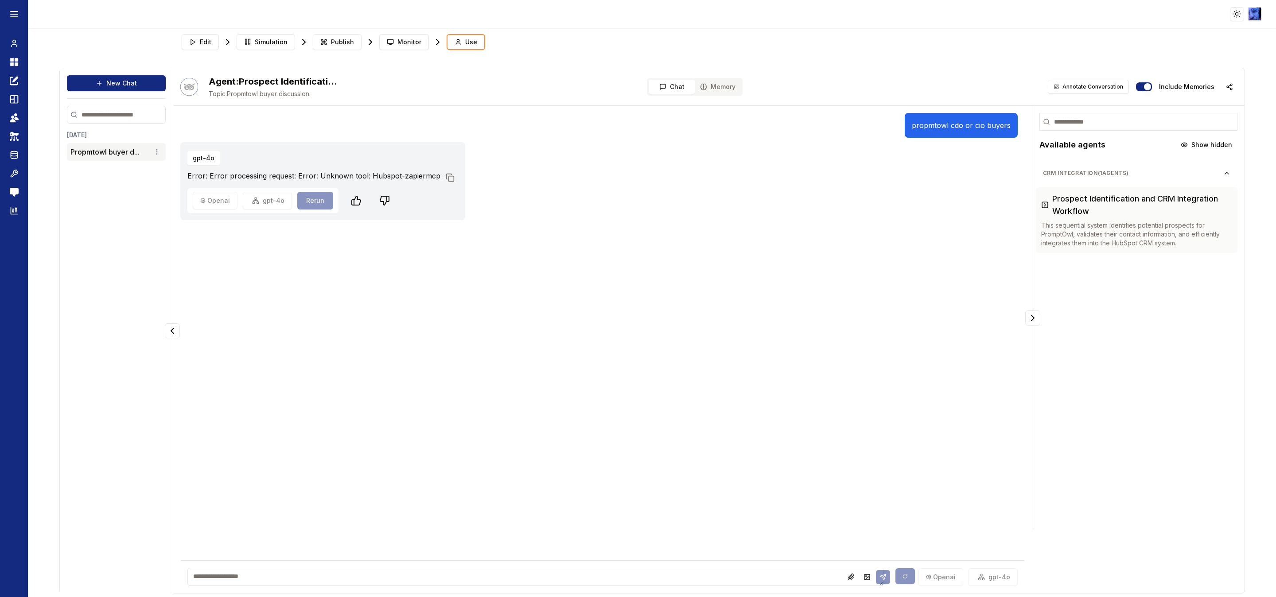
click at [394, 177] on p "Error: Error processing request: Error: Unknown tool: Hubspot-zapiermcp" at bounding box center [313, 176] width 253 height 11
click at [11, 177] on icon at bounding box center [14, 173] width 9 height 11
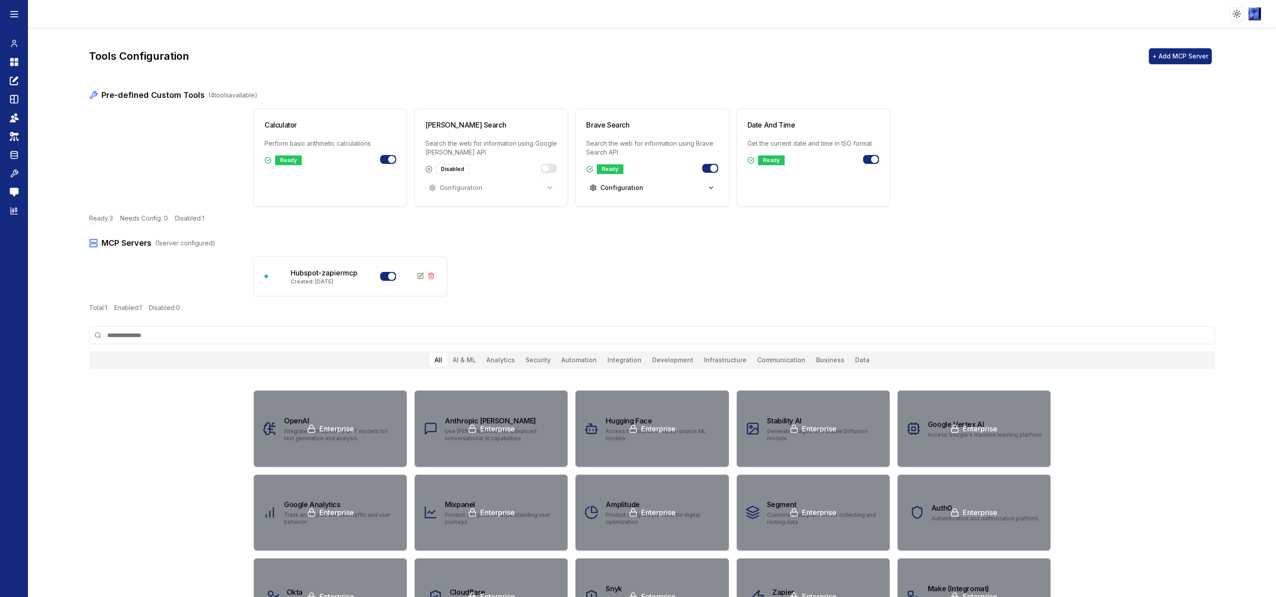
click at [383, 278] on button "Toggle Hubspot-zapiermcp" at bounding box center [388, 276] width 16 height 9
click at [383, 279] on button "Toggle Hubspot-zapiermcp" at bounding box center [388, 276] width 16 height 9
click at [16, 40] on icon at bounding box center [14, 43] width 9 height 11
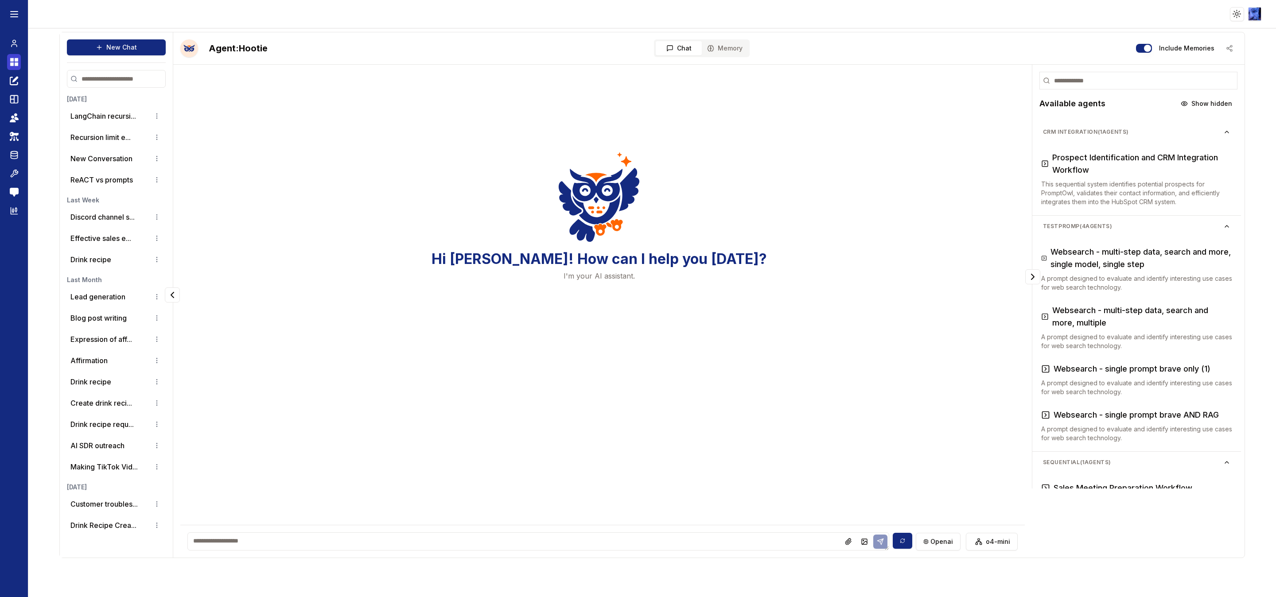
click at [12, 58] on icon at bounding box center [12, 60] width 4 height 4
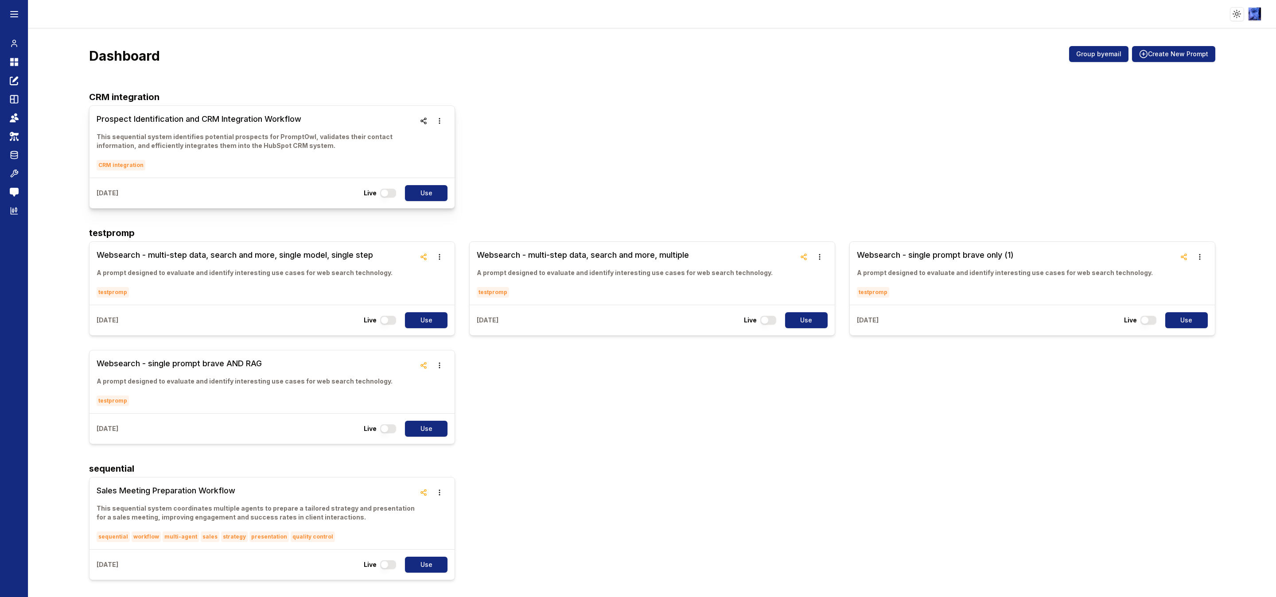
click at [226, 125] on h3 "Prospect Identification and CRM Integration Workflow" at bounding box center [256, 119] width 319 height 12
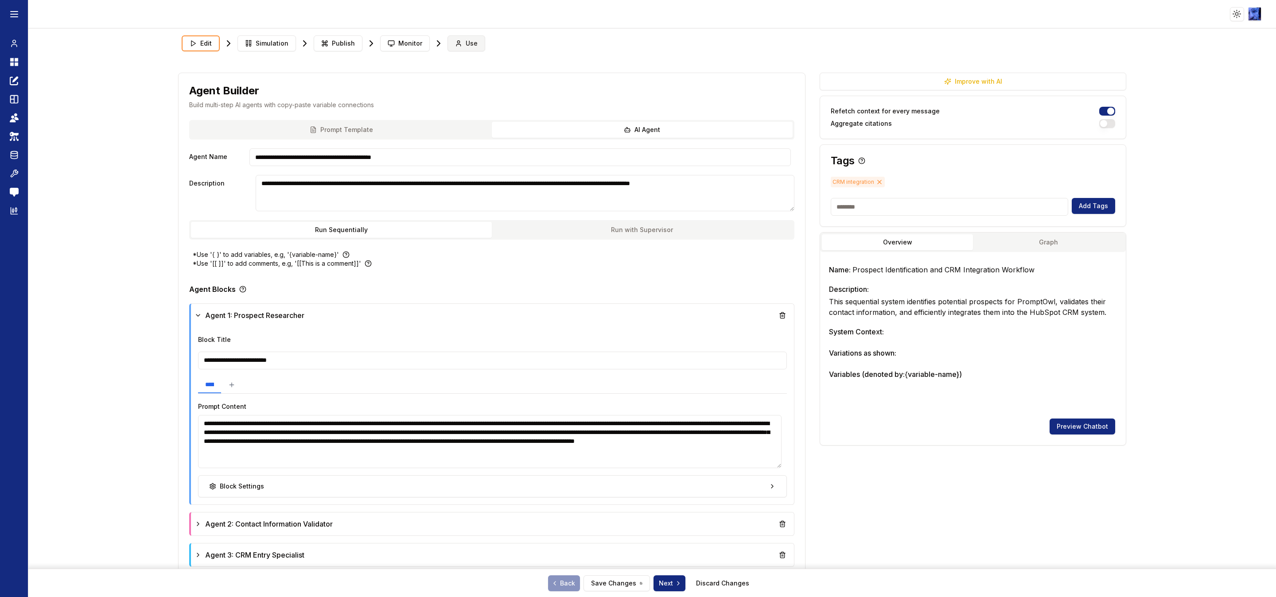
click at [457, 40] on icon at bounding box center [458, 43] width 7 height 7
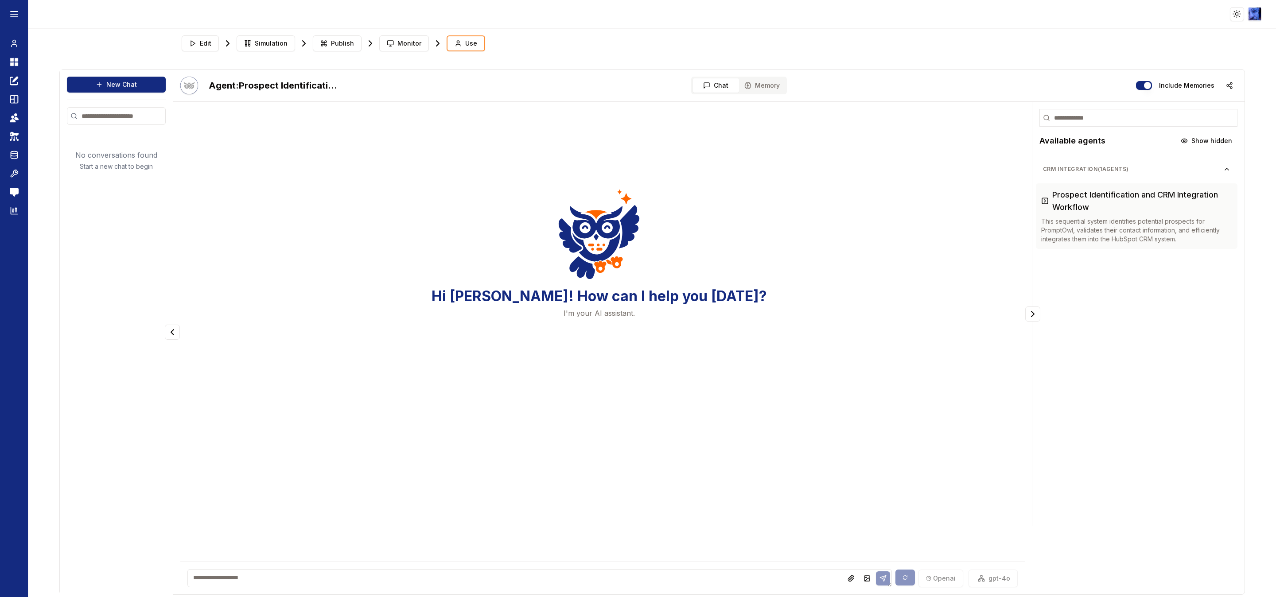
click at [345, 576] on textarea at bounding box center [539, 578] width 704 height 18
type textarea "*********"
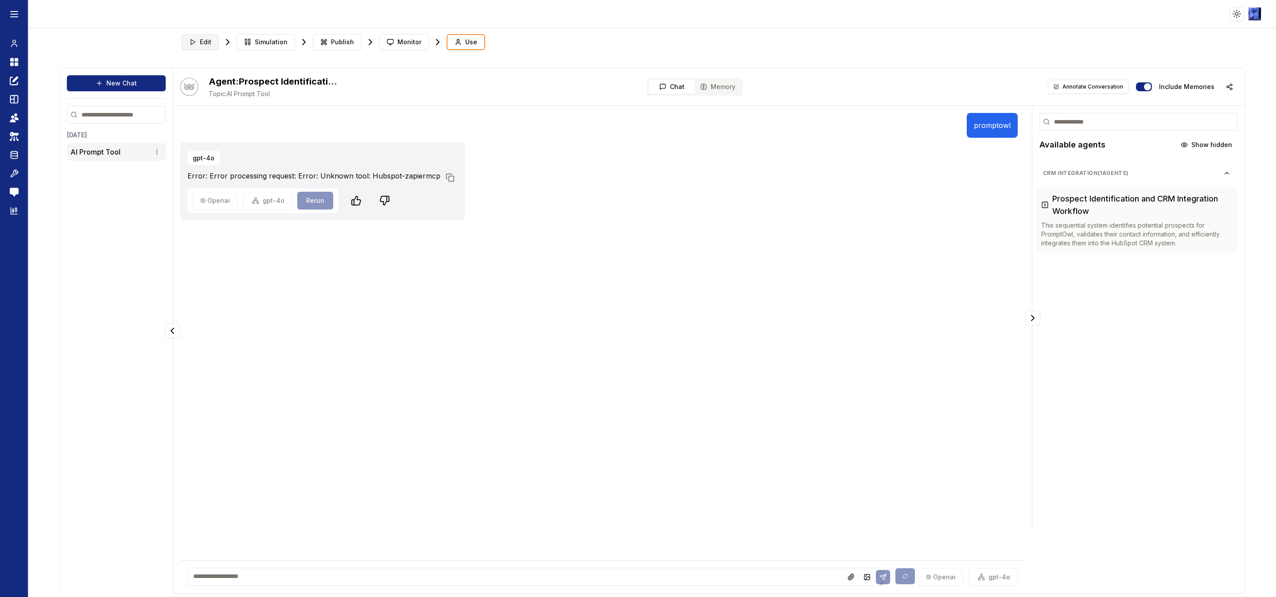
click at [206, 44] on span "Edit" at bounding box center [206, 42] width 12 height 9
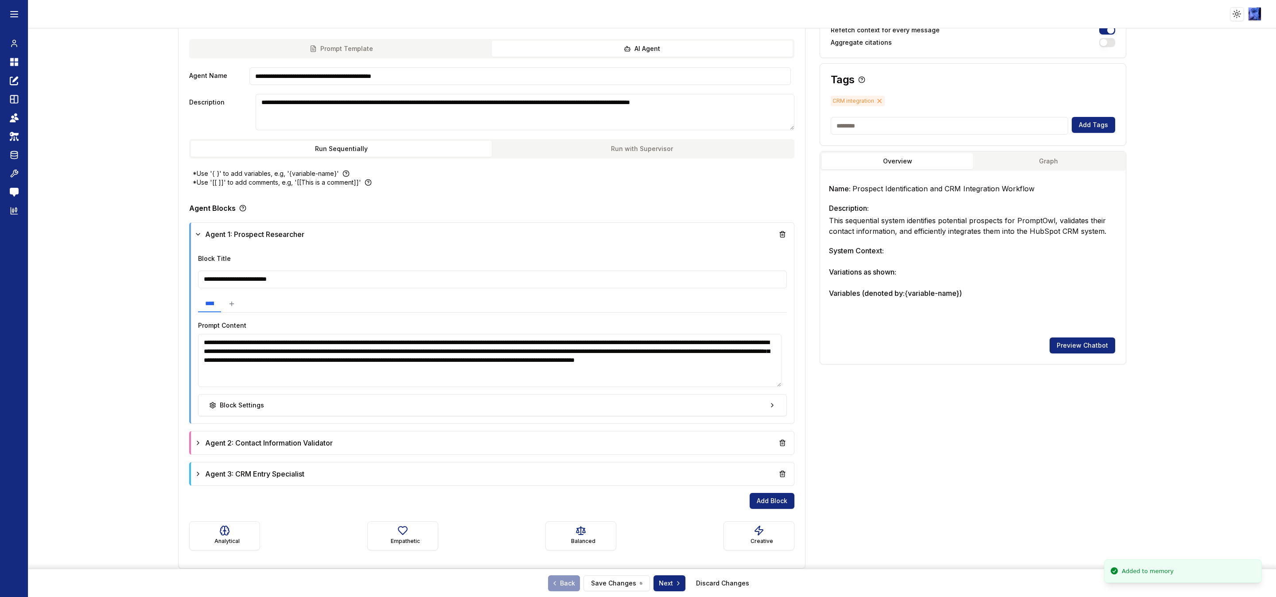
scroll to position [83, 0]
click at [489, 442] on div "Agent 2: Contact Information Validator" at bounding box center [492, 443] width 596 height 16
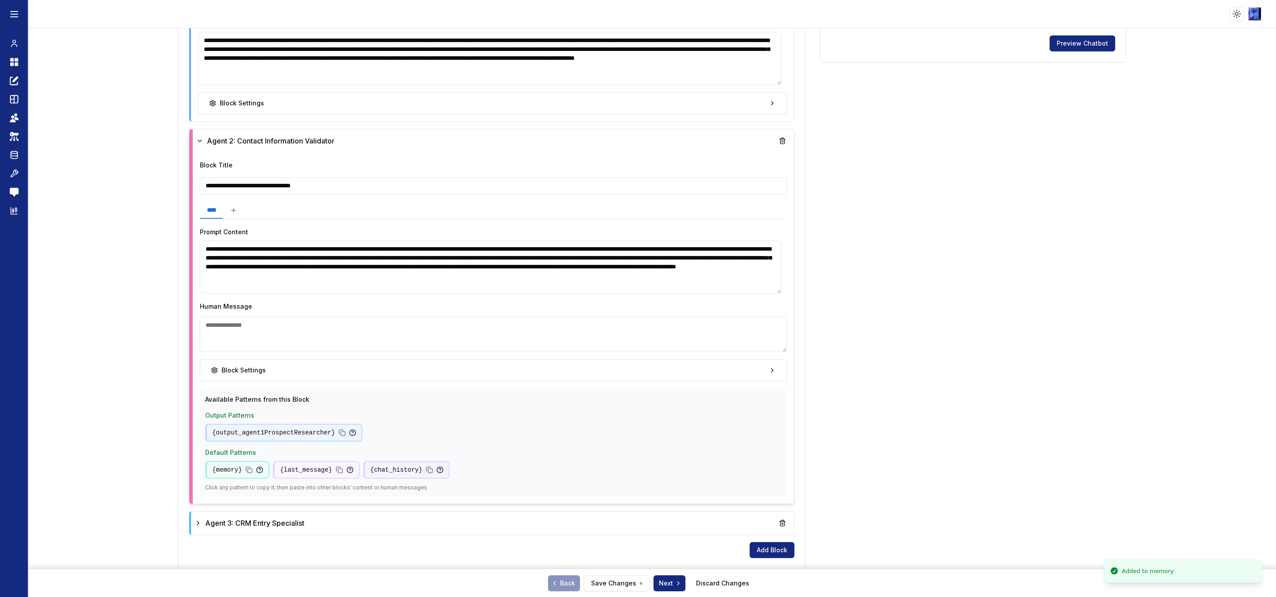
scroll to position [434, 0]
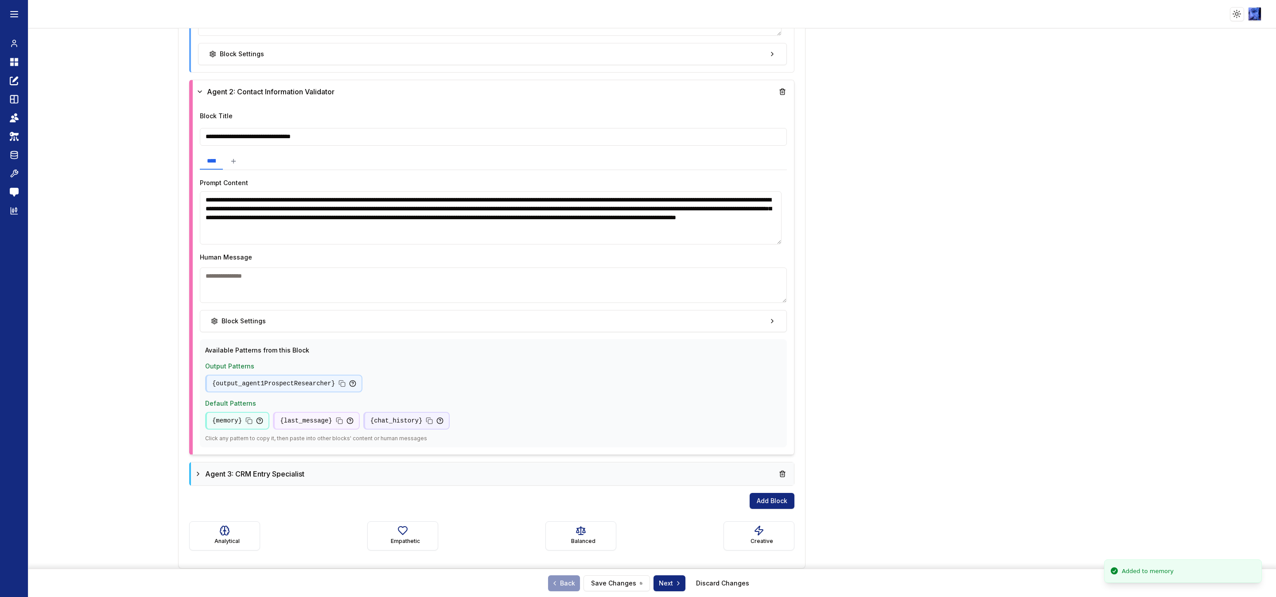
click at [461, 475] on div "Agent 3: CRM Entry Specialist" at bounding box center [492, 474] width 596 height 16
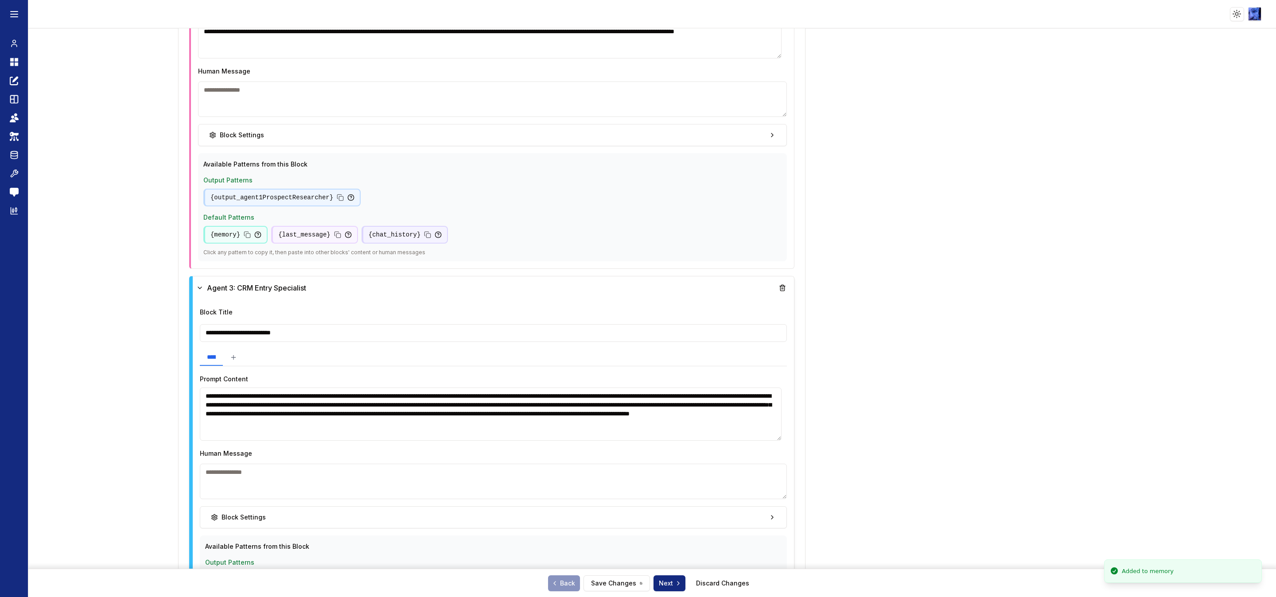
scroll to position [784, 0]
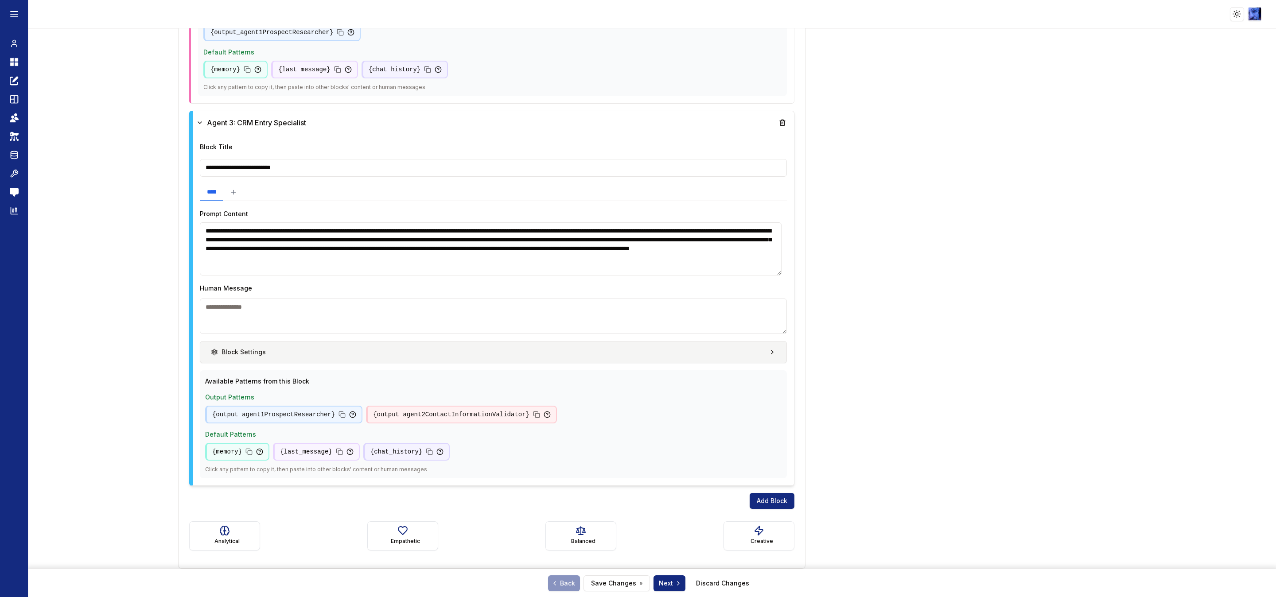
click at [456, 351] on button "Block Settings" at bounding box center [493, 352] width 587 height 22
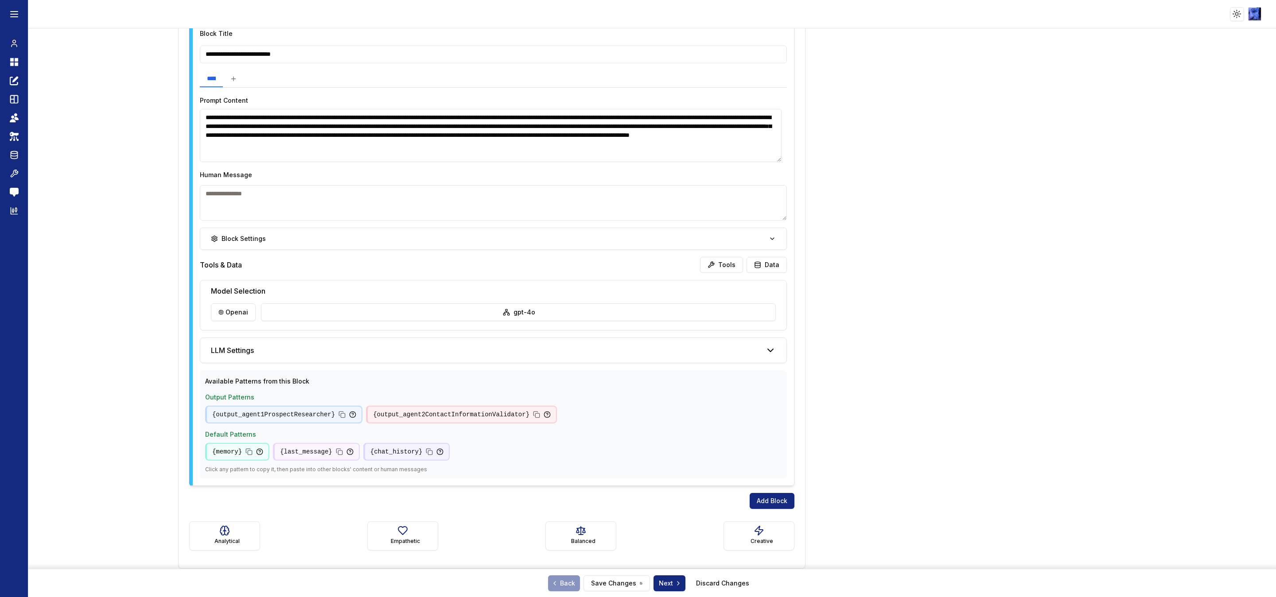
scroll to position [899, 0]
click at [718, 261] on button "Tools" at bounding box center [721, 265] width 43 height 16
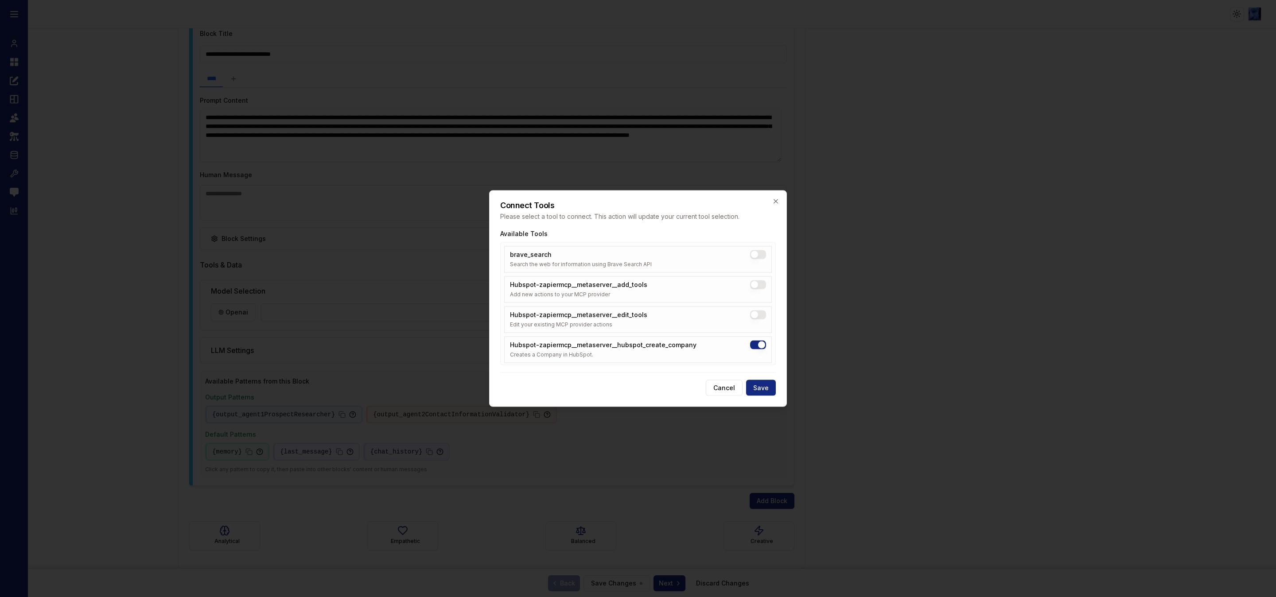
click at [755, 318] on button "Hubspot-zapiermcp__metaserver__edit_tools" at bounding box center [758, 314] width 16 height 9
click at [757, 287] on button "Hubspot-zapiermcp__metaserver__add_tools" at bounding box center [758, 284] width 16 height 9
click at [763, 389] on button "Save" at bounding box center [761, 388] width 30 height 16
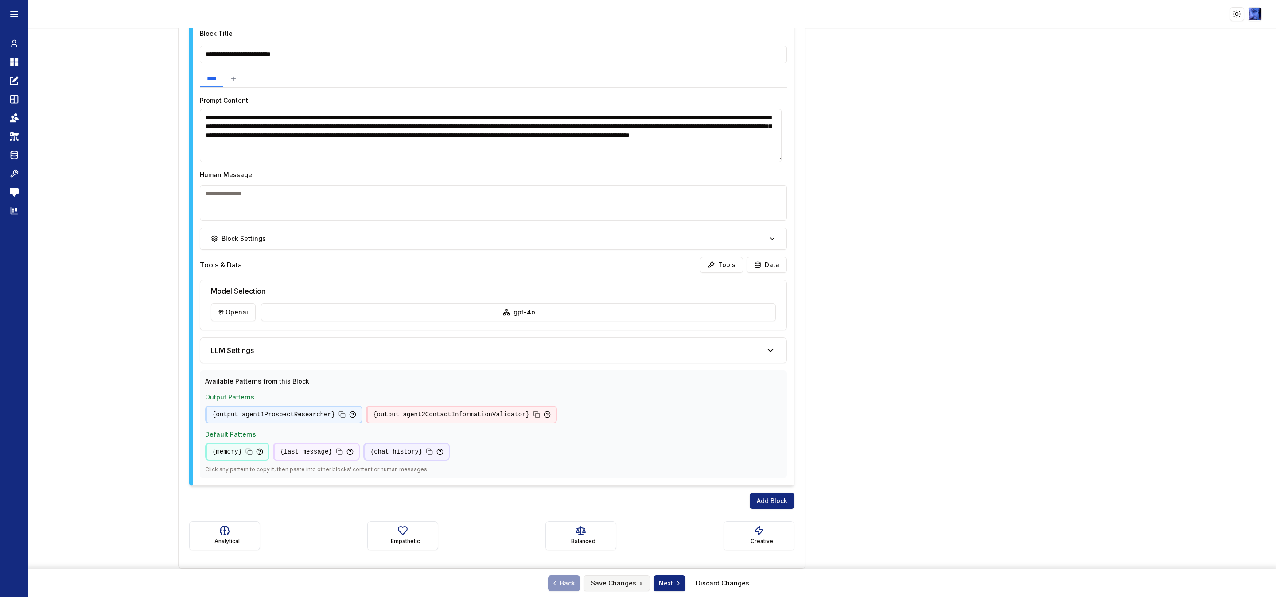
click at [598, 577] on button "Save Changes" at bounding box center [616, 583] width 66 height 16
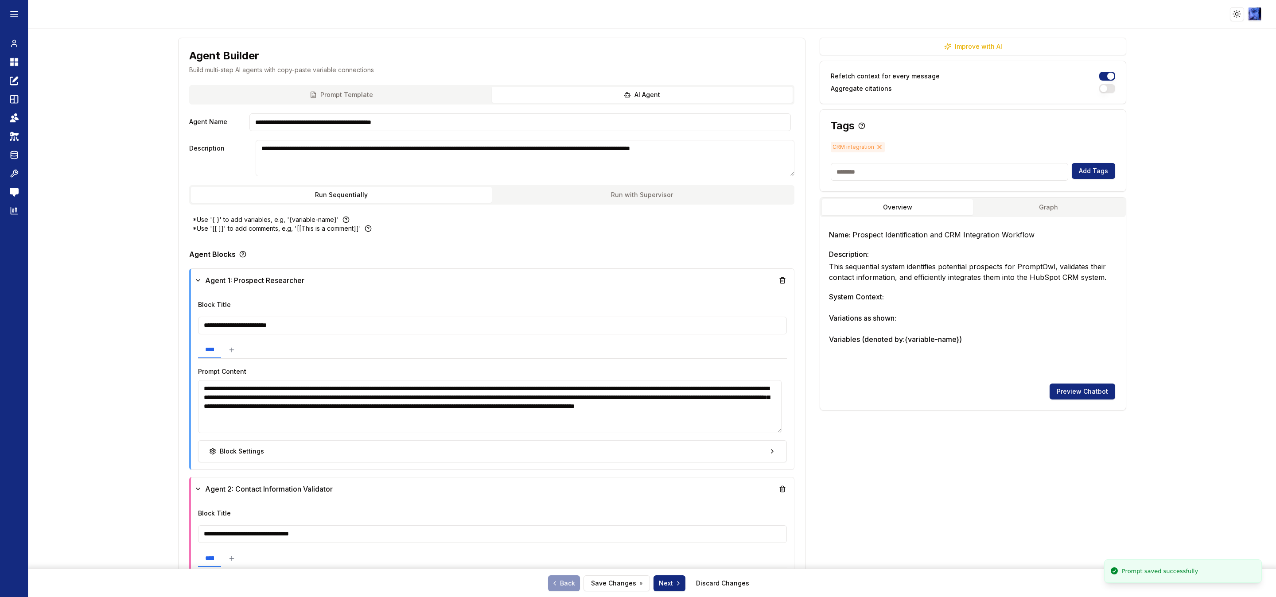
scroll to position [0, 0]
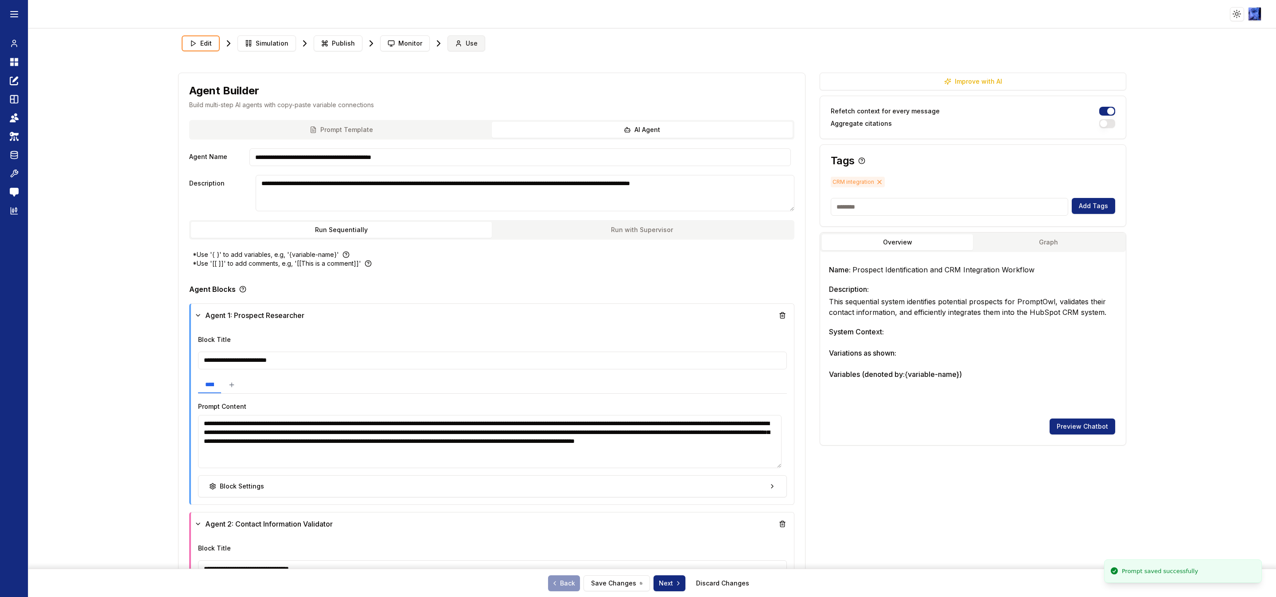
click at [455, 41] on icon at bounding box center [458, 43] width 7 height 7
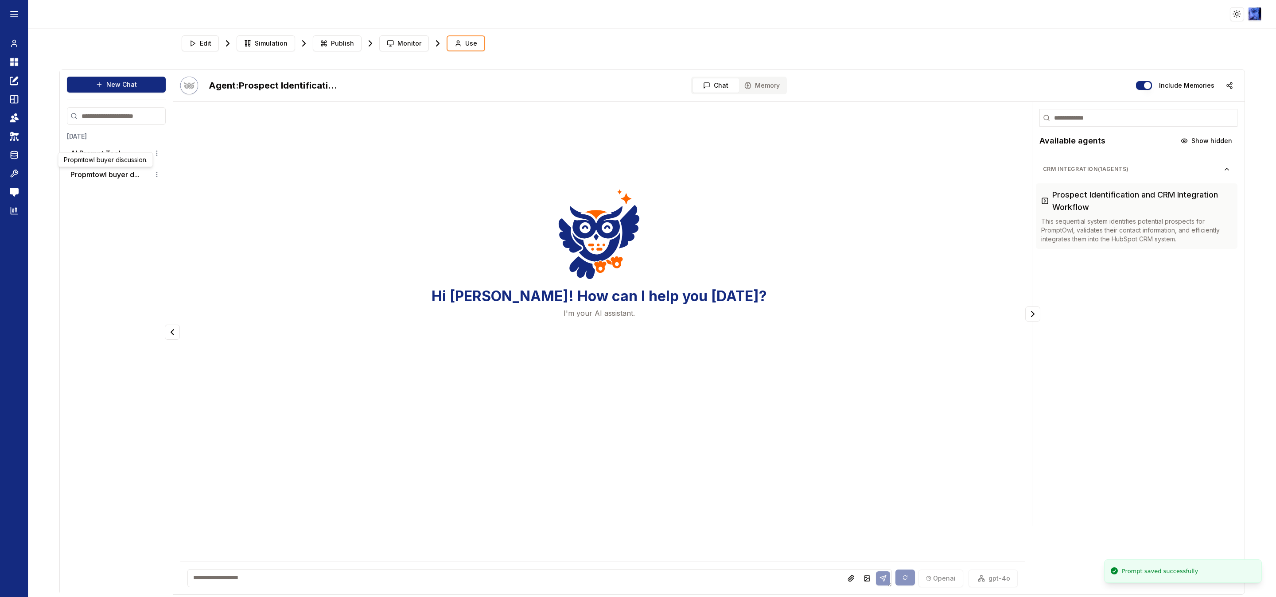
click at [108, 143] on div "Today AI Prompt Tool Propmtowl buyer d..." at bounding box center [116, 157] width 99 height 51
click at [499, 587] on textarea at bounding box center [539, 578] width 704 height 18
type textarea "*********"
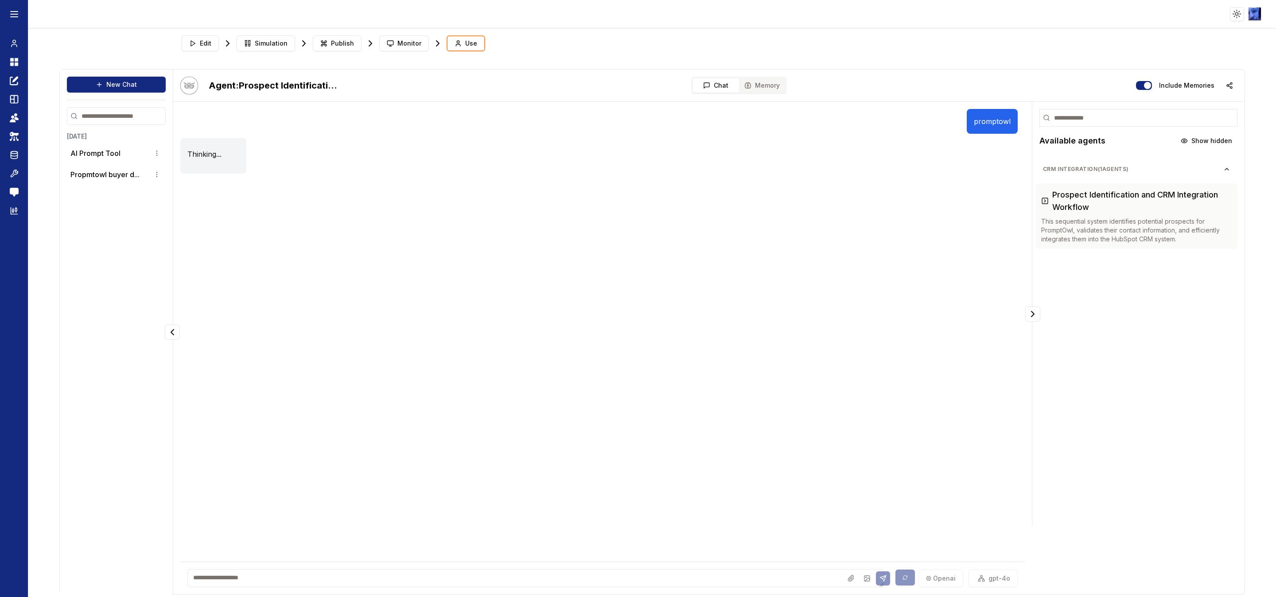
scroll to position [1, 0]
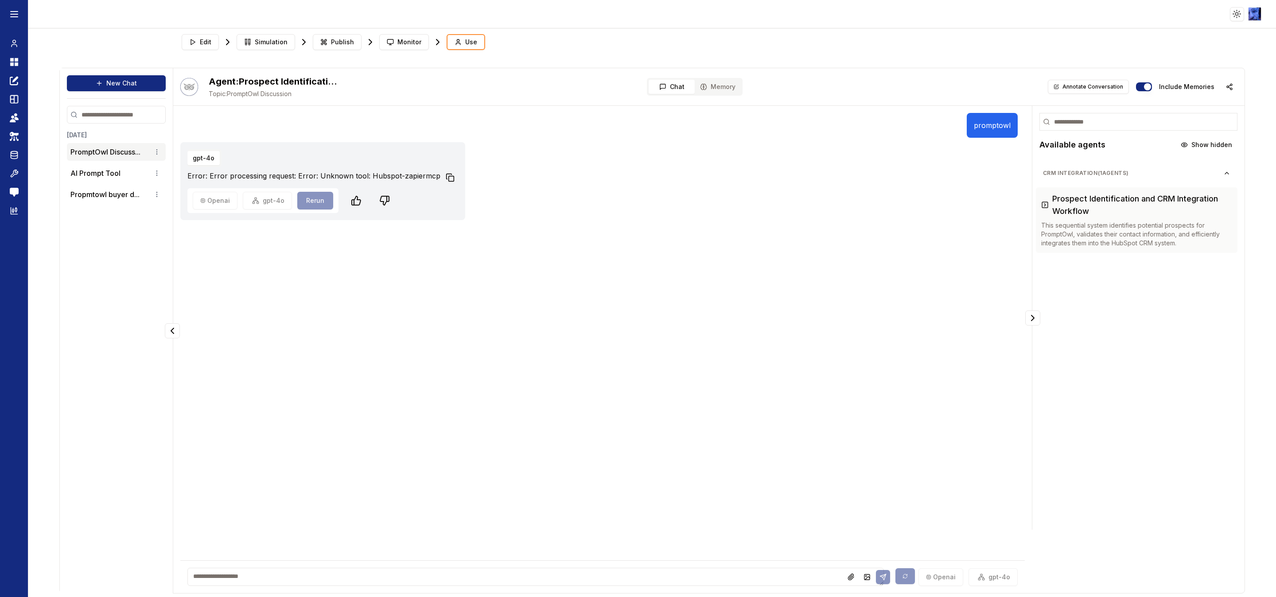
click at [449, 177] on rect at bounding box center [451, 178] width 5 height 5
click at [193, 39] on icon at bounding box center [192, 42] width 7 height 7
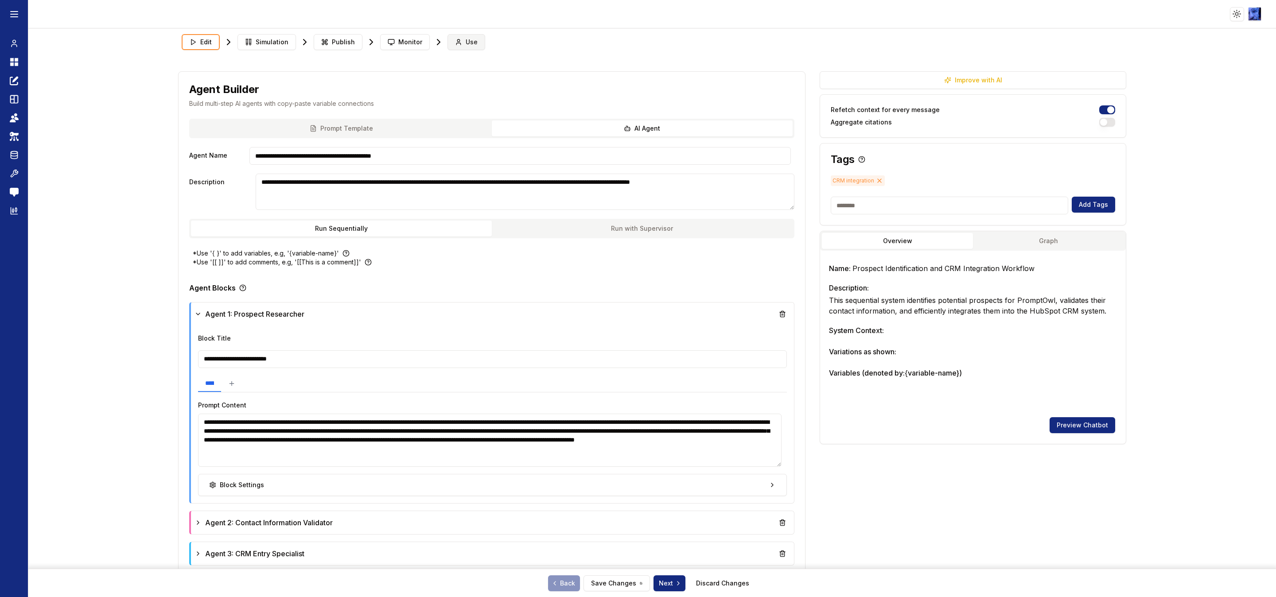
click at [469, 44] on span "Use" at bounding box center [472, 42] width 12 height 9
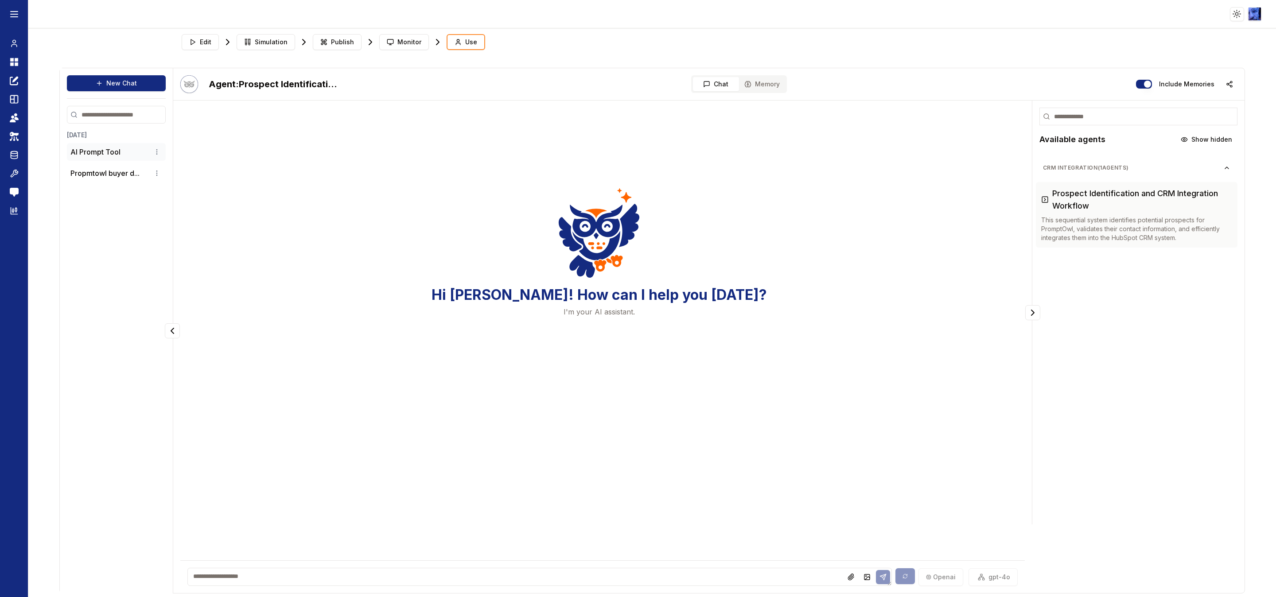
click at [99, 156] on p "AI Prompt Tool" at bounding box center [95, 152] width 50 height 11
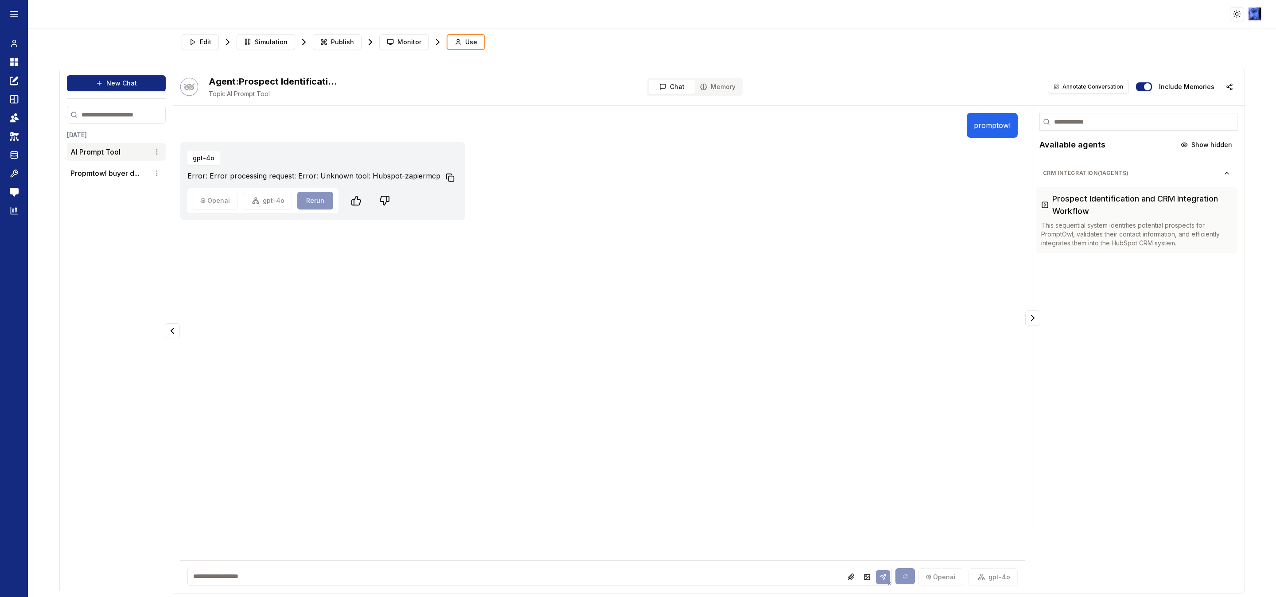
click at [448, 174] on button "Copy to clipboard" at bounding box center [450, 178] width 16 height 16
click at [78, 241] on div "Today AI Prompt Tool Propmtowl buyer d..." at bounding box center [116, 354] width 99 height 446
click at [12, 62] on icon at bounding box center [14, 62] width 9 height 11
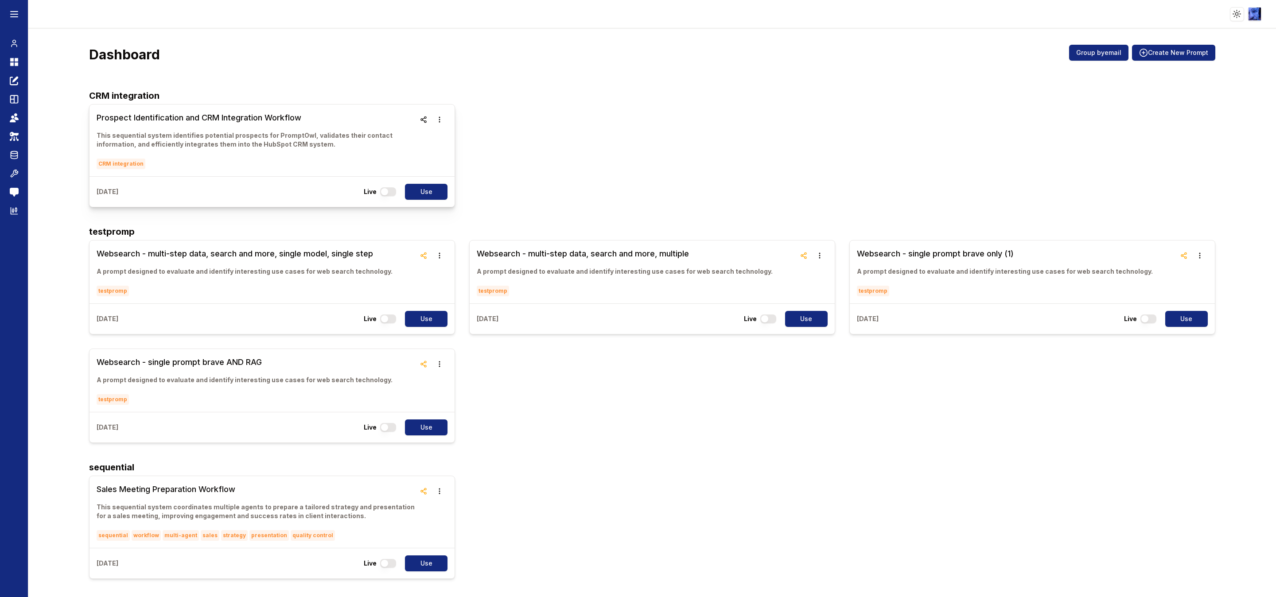
click at [221, 119] on h3 "Prospect Identification and CRM Integration Workflow" at bounding box center [256, 118] width 319 height 12
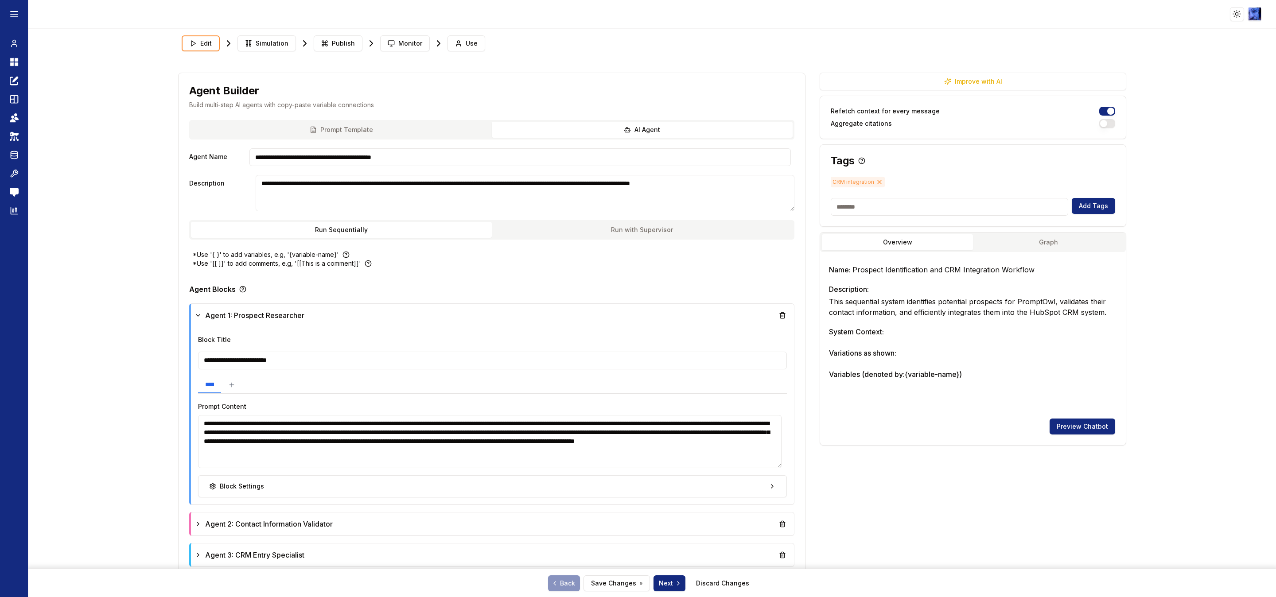
click at [944, 209] on input at bounding box center [949, 207] width 237 height 18
type input "**********"
click at [1082, 209] on button "Add Tags" at bounding box center [1092, 206] width 43 height 16
click at [618, 582] on button "Save Changes" at bounding box center [616, 583] width 66 height 16
click at [607, 581] on button "Save Changes" at bounding box center [616, 583] width 66 height 16
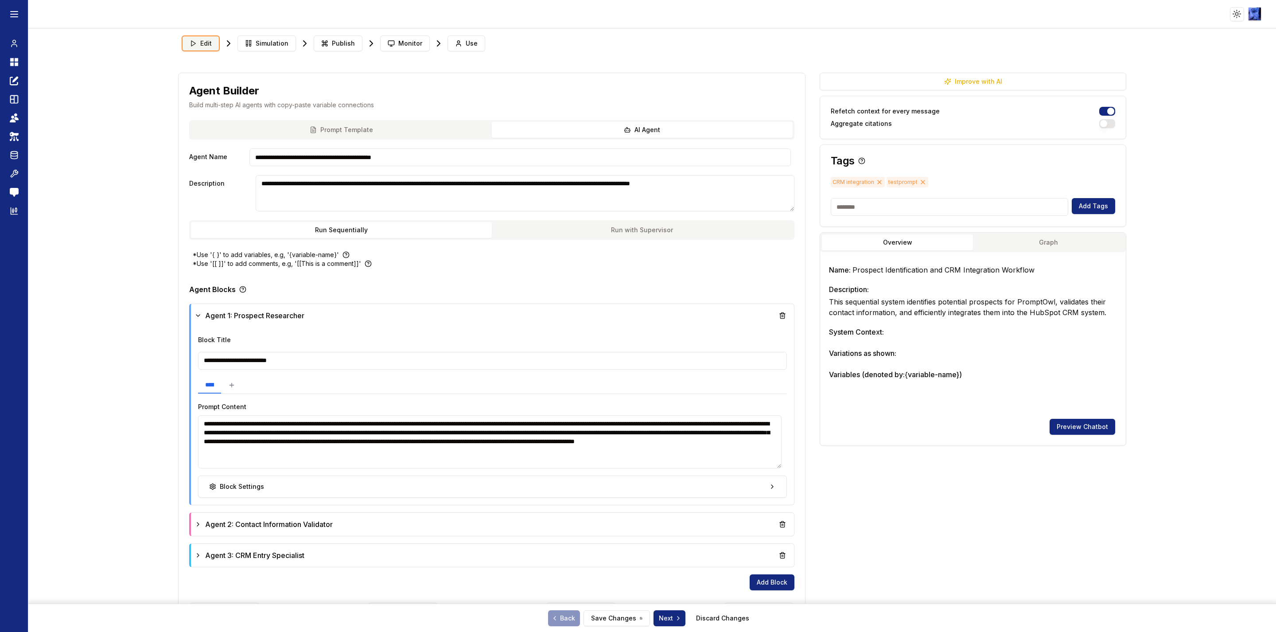
click at [200, 45] on span "Edit" at bounding box center [206, 43] width 12 height 9
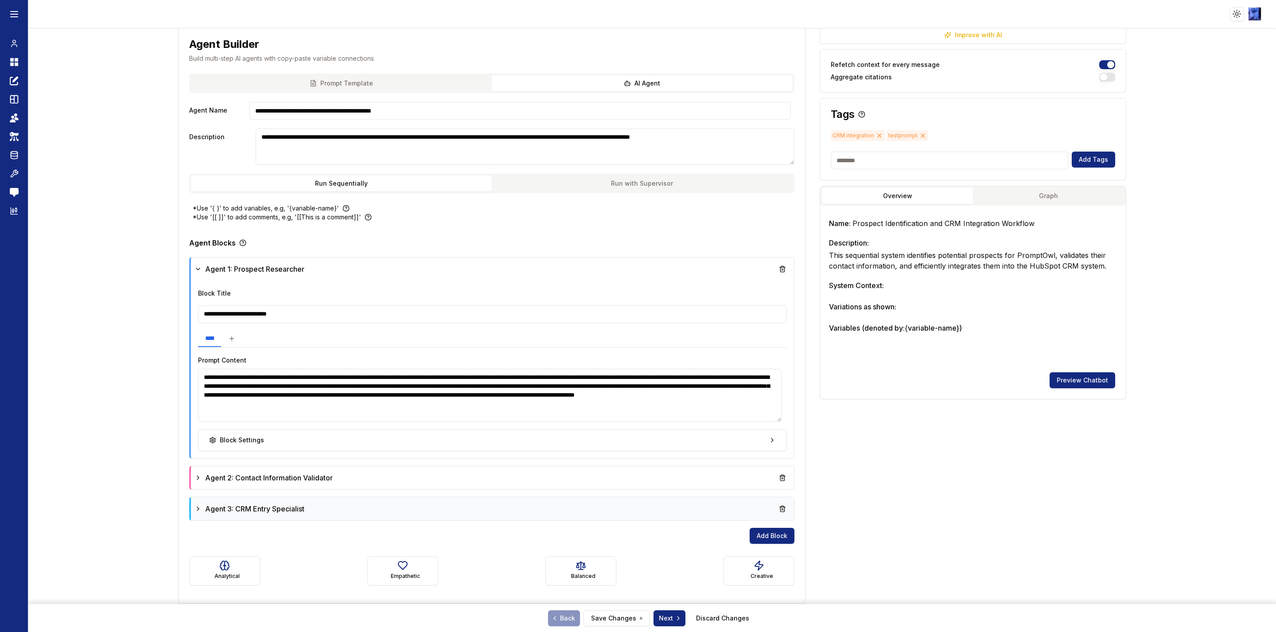
click at [197, 511] on icon at bounding box center [197, 508] width 7 height 7
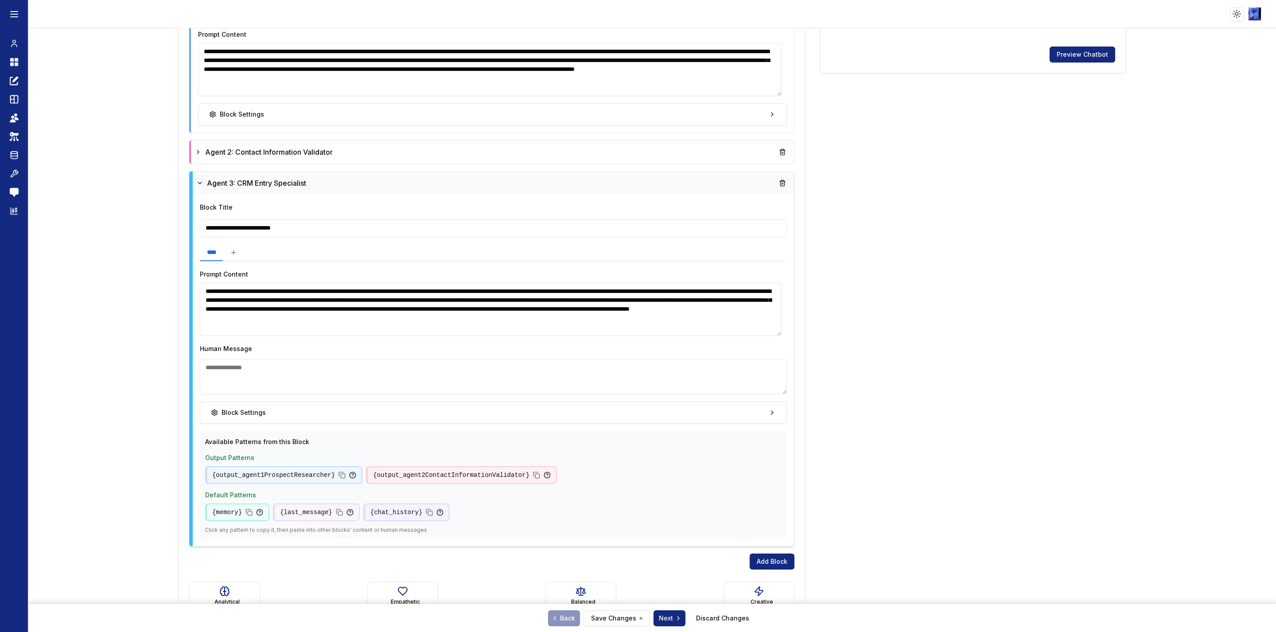
scroll to position [399, 0]
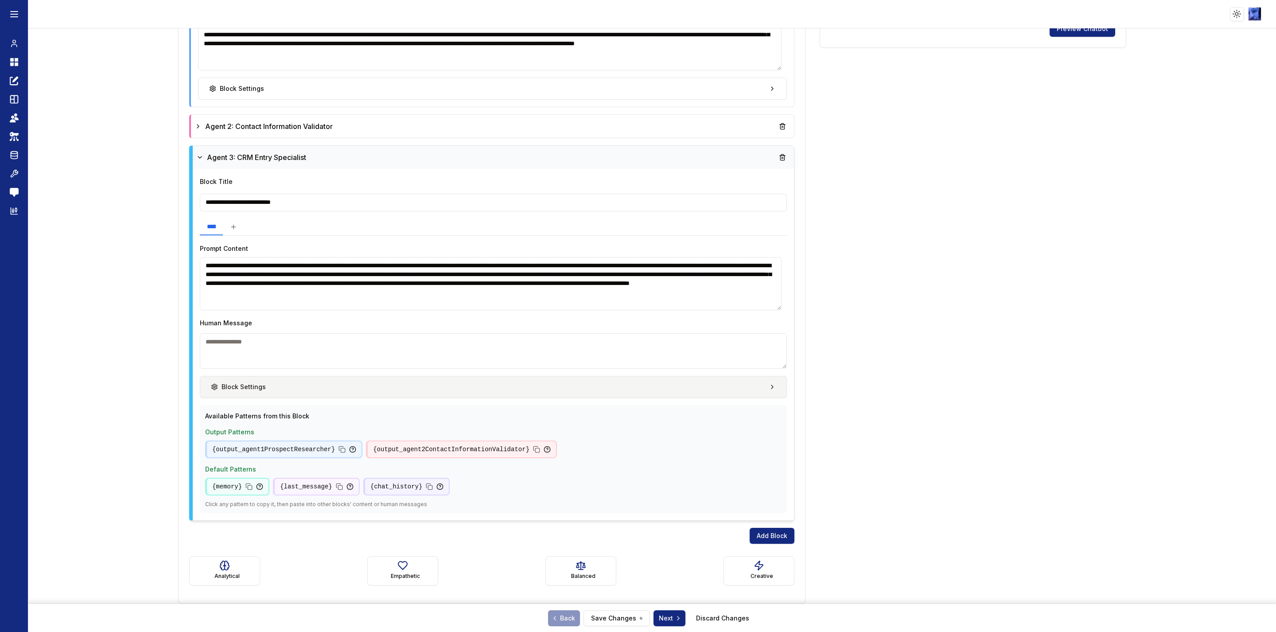
click at [335, 380] on button "Block Settings" at bounding box center [493, 387] width 587 height 22
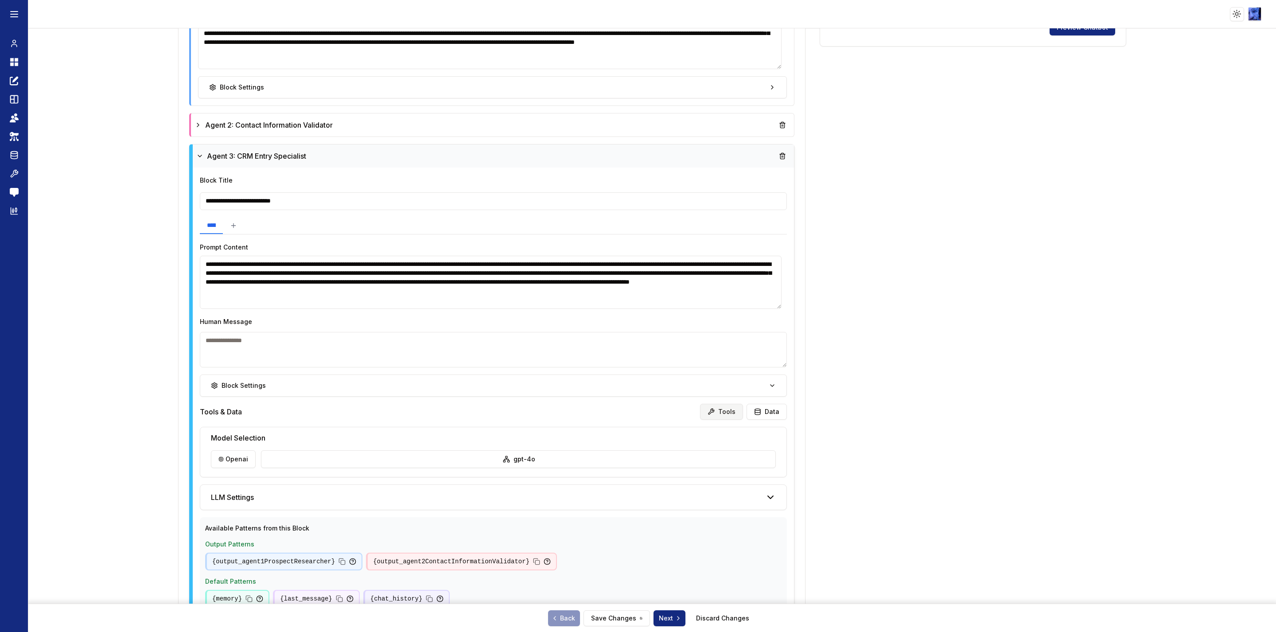
click at [719, 411] on button "Tools" at bounding box center [721, 412] width 43 height 16
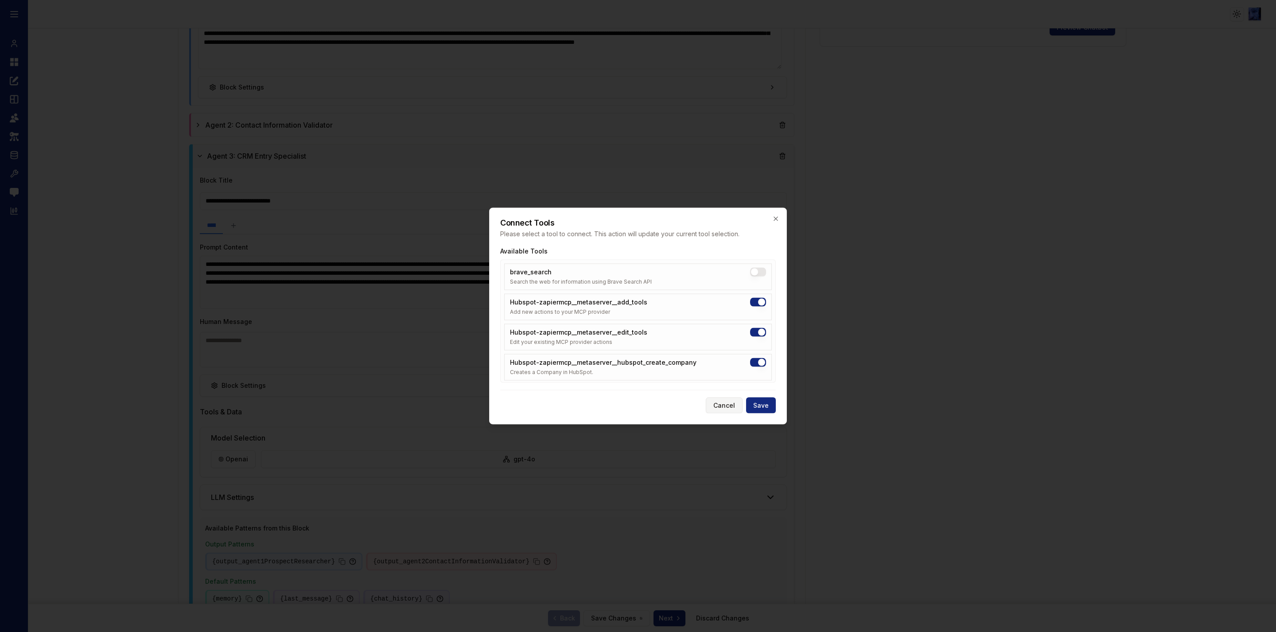
click at [718, 407] on button "Cancel" at bounding box center [724, 405] width 37 height 16
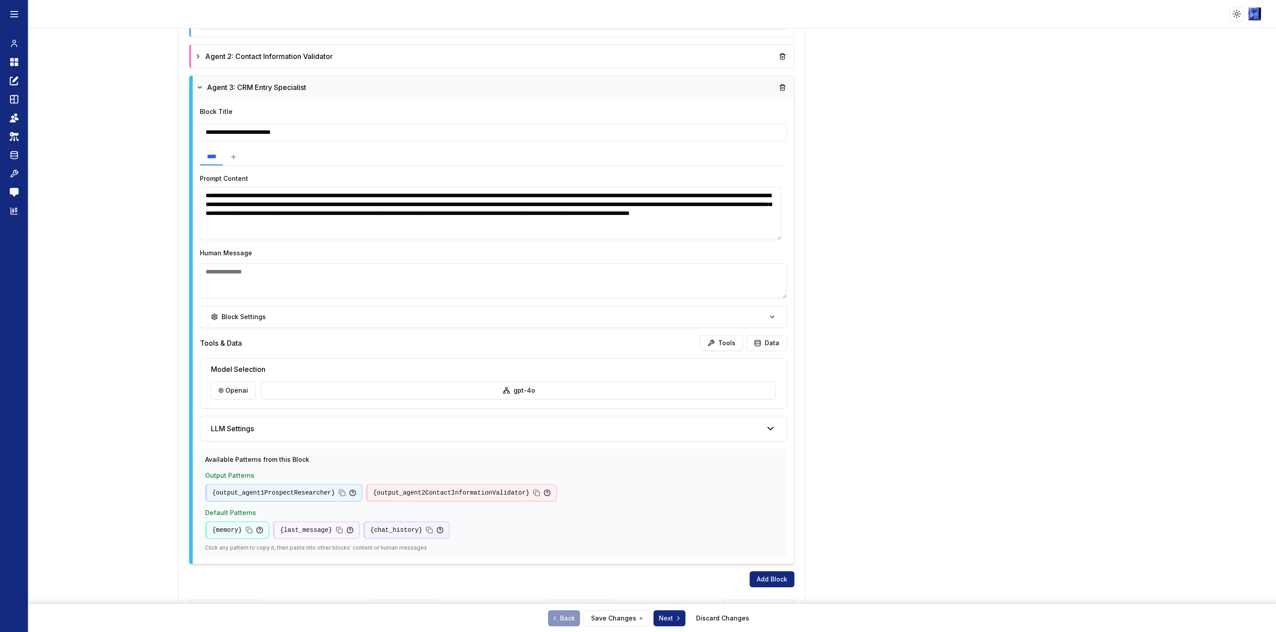
scroll to position [513, 0]
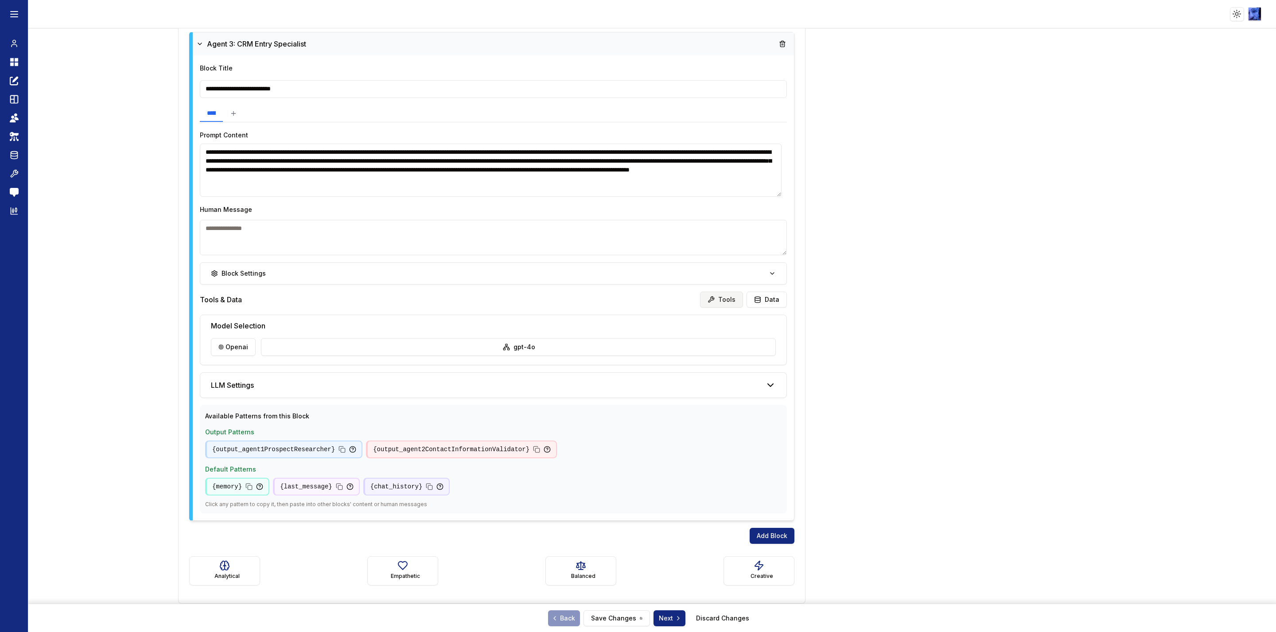
click at [717, 302] on button "Tools" at bounding box center [721, 299] width 43 height 16
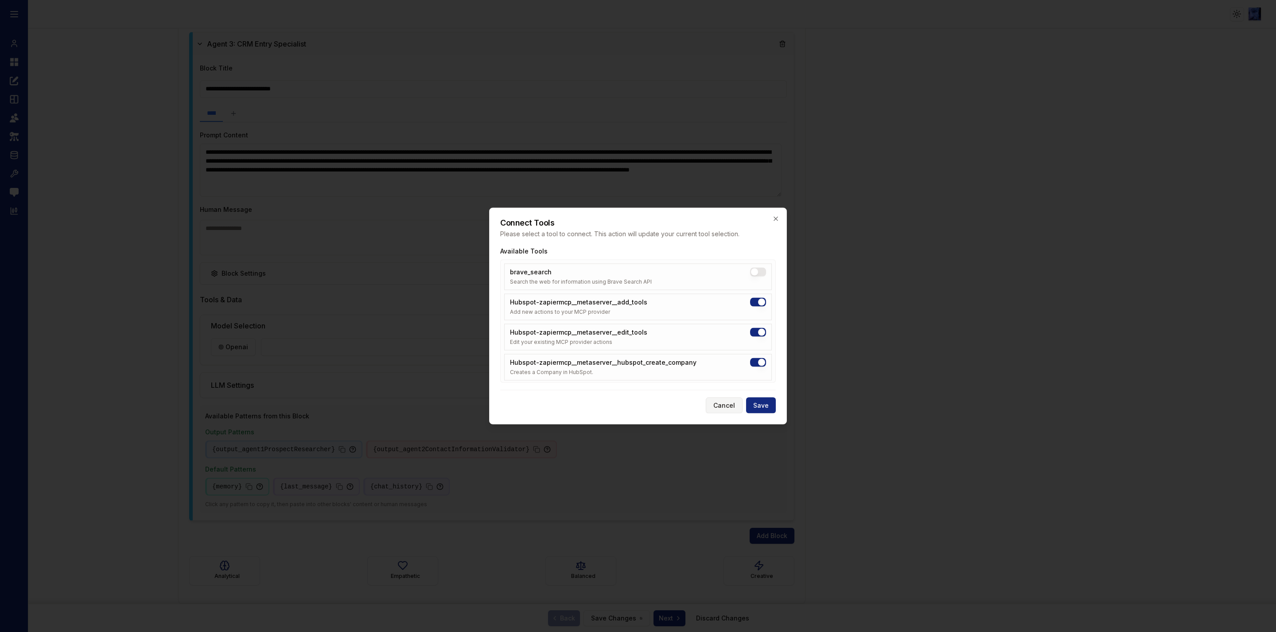
click at [724, 403] on button "Cancel" at bounding box center [724, 405] width 37 height 16
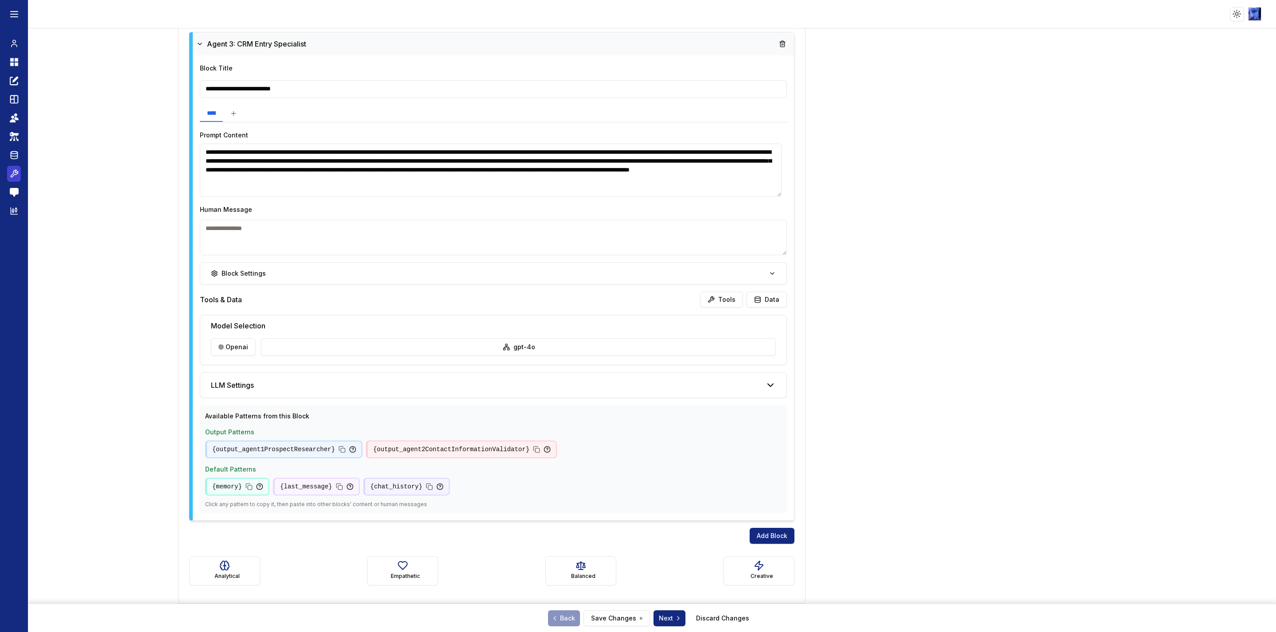
click at [10, 177] on icon at bounding box center [14, 173] width 9 height 11
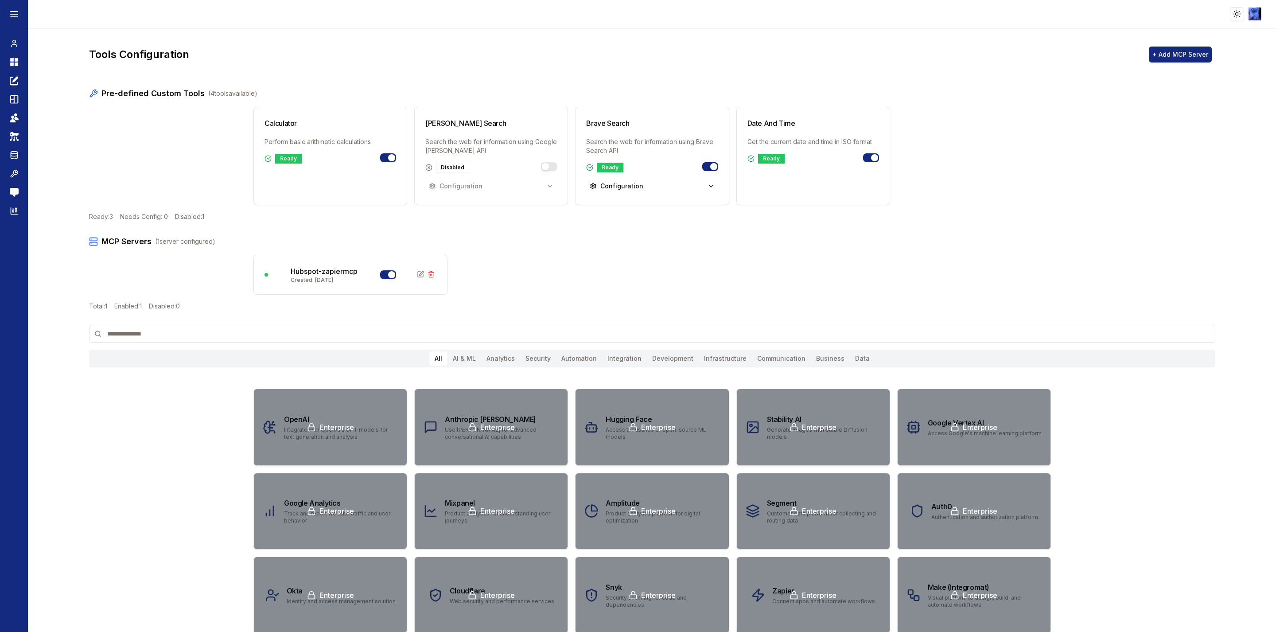
click at [321, 279] on p "Created: 9/4/2025" at bounding box center [324, 279] width 67 height 7
click at [417, 273] on icon at bounding box center [420, 274] width 7 height 7
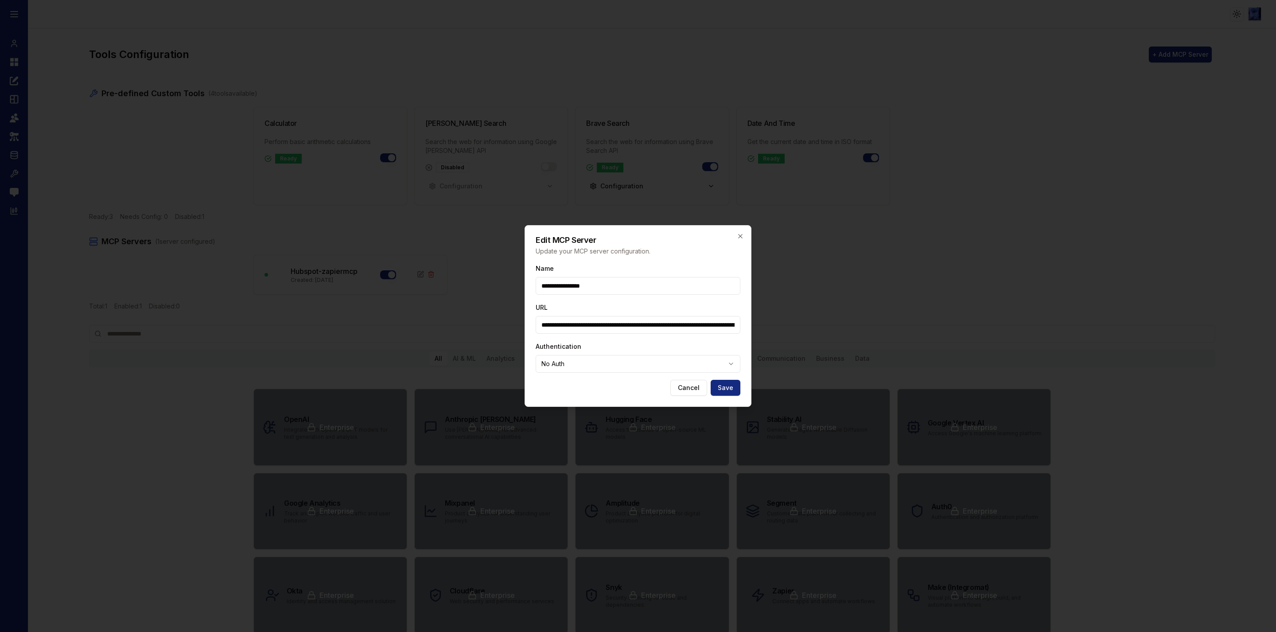
click at [578, 321] on input "**********" at bounding box center [638, 325] width 205 height 18
paste input "text"
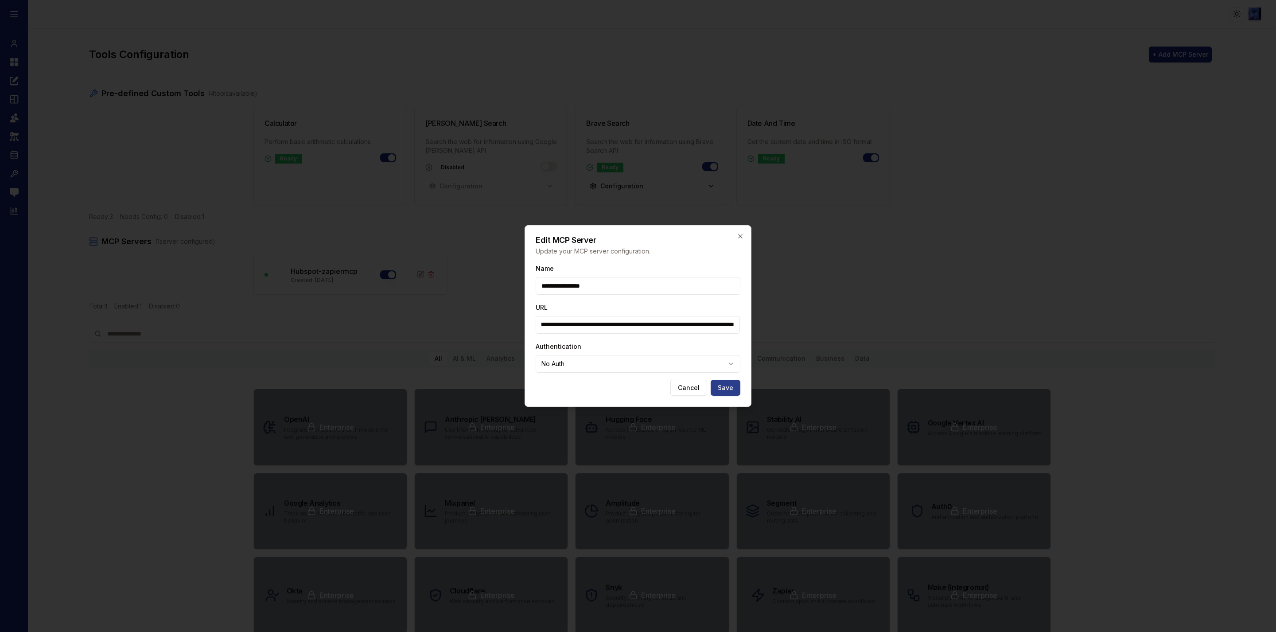
type input "**********"
click at [727, 384] on button "Save" at bounding box center [725, 388] width 30 height 16
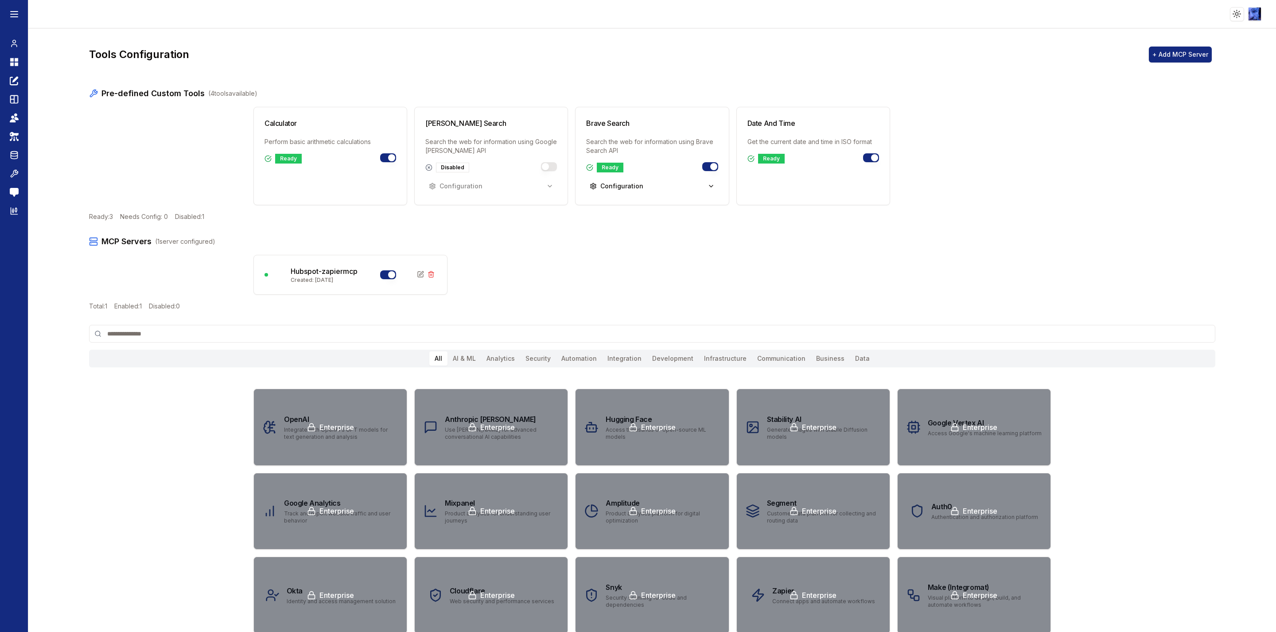
click at [19, 71] on nav "Chat Dashboard Create Prompts Templates Teams API Keys Data Room Tools Send Fee…" at bounding box center [14, 126] width 14 height 183
click at [13, 64] on icon at bounding box center [12, 64] width 4 height 4
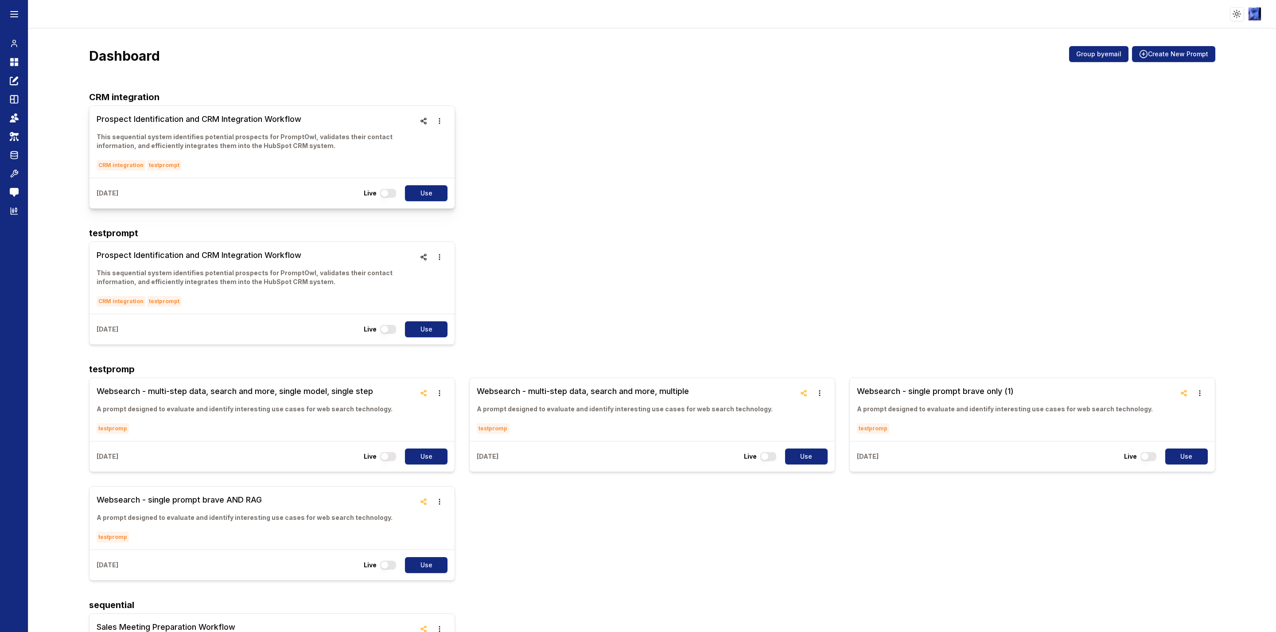
click at [241, 122] on h3 "Prospect Identification and CRM Integration Workflow" at bounding box center [256, 119] width 319 height 12
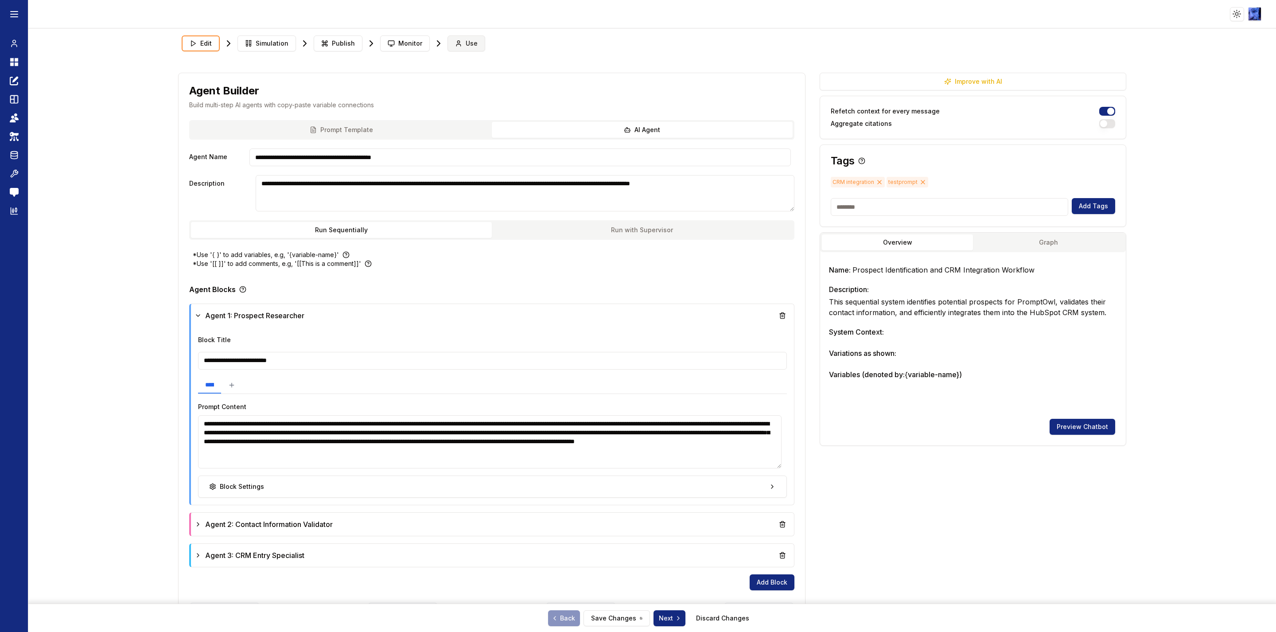
click at [466, 39] on span "Use" at bounding box center [472, 43] width 12 height 9
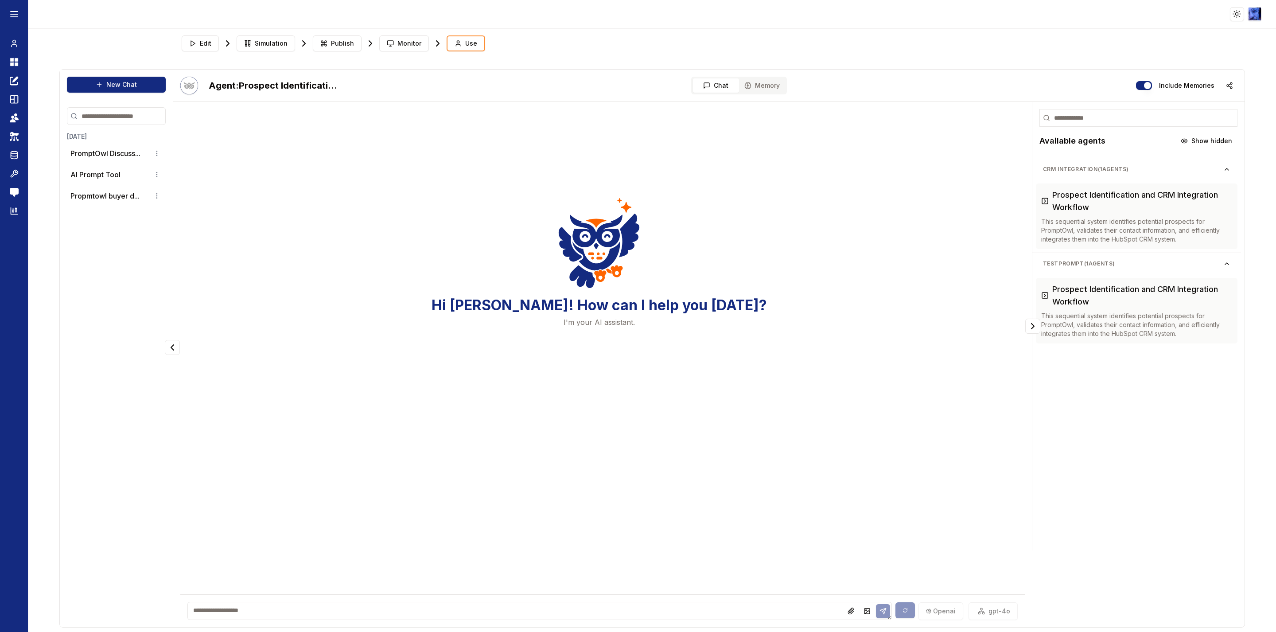
click at [351, 614] on textarea at bounding box center [539, 611] width 704 height 18
type textarea "*********"
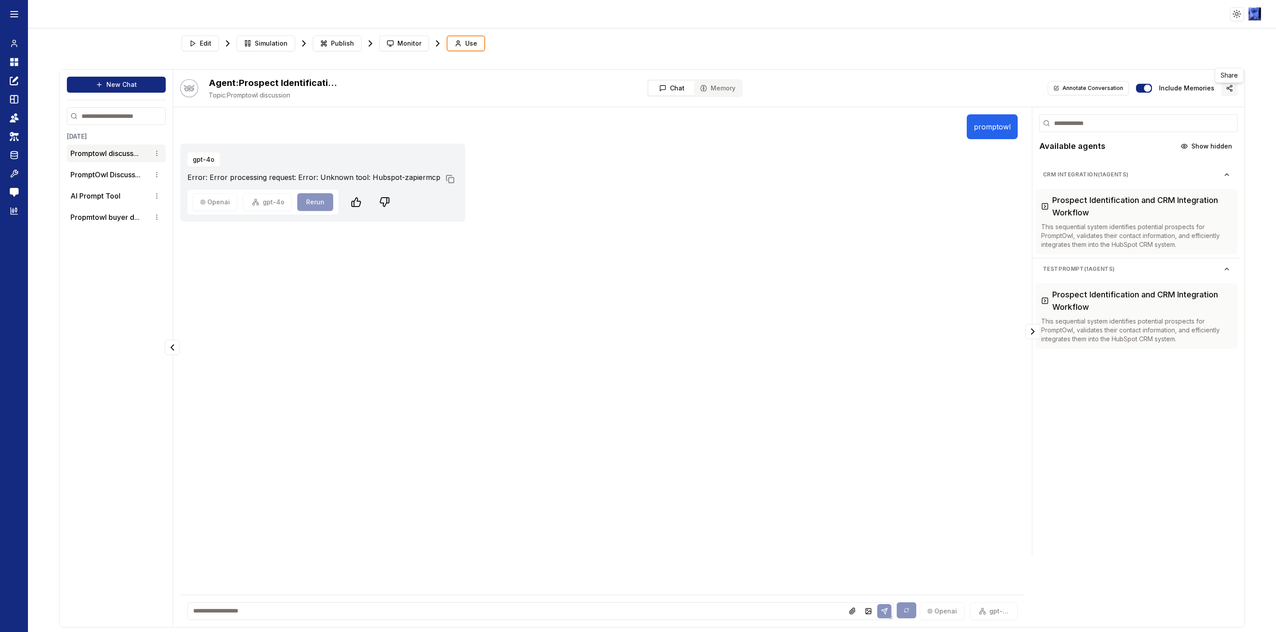
click at [1226, 84] on button "button" at bounding box center [1229, 88] width 16 height 16
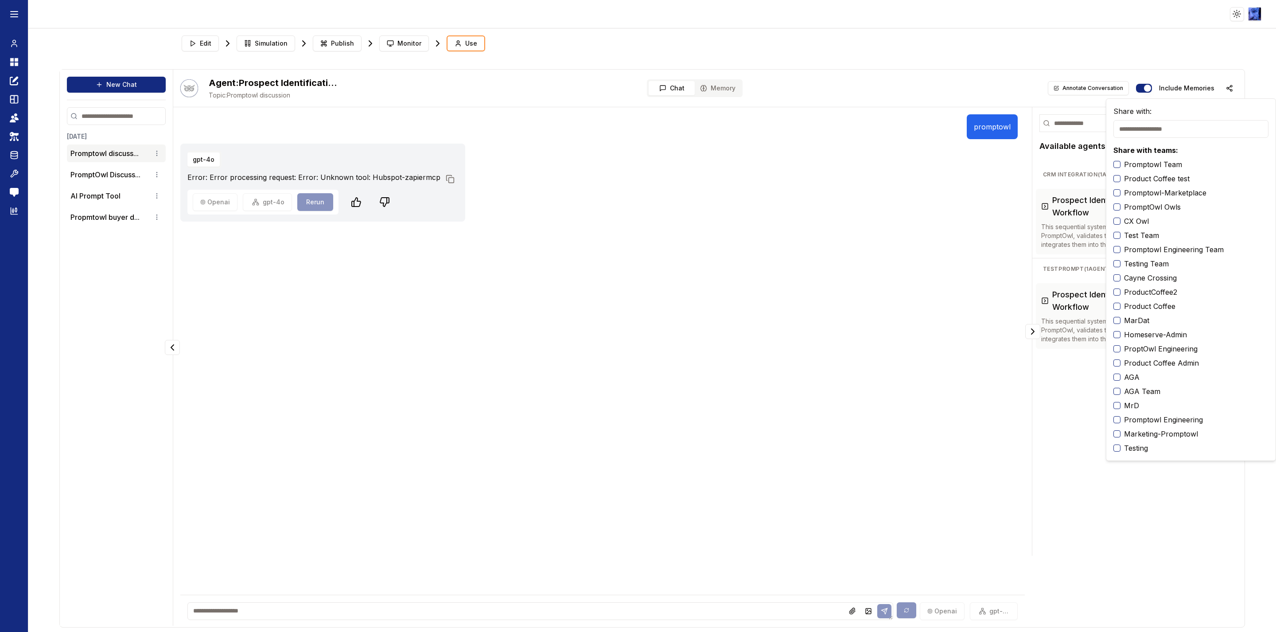
click at [1157, 156] on div "Share with teams: Promptowl Team Product Coffee test Promptowl-Marketplace Prom…" at bounding box center [1190, 299] width 155 height 308
click at [1153, 165] on label "Promptowl Team" at bounding box center [1153, 164] width 58 height 11
click at [1120, 165] on button "Promptowl Team" at bounding box center [1116, 164] width 7 height 7
click at [877, 233] on div "promptowl gpt-4o Error: Error processing request: Error: Unknown tool: Hubspot-…" at bounding box center [602, 303] width 844 height 379
